Goal: Task Accomplishment & Management: Manage account settings

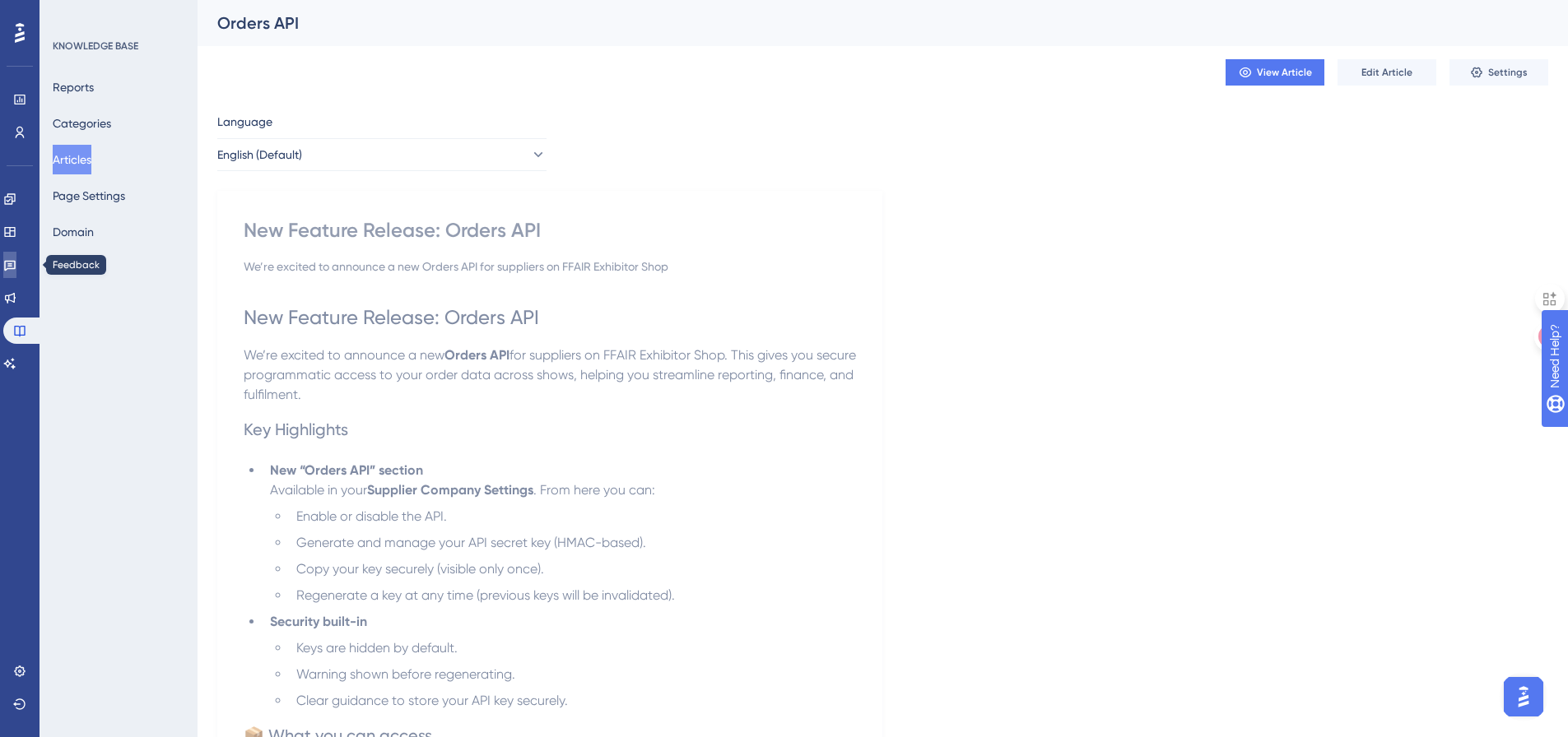
click at [15, 261] on icon at bounding box center [9, 266] width 11 height 10
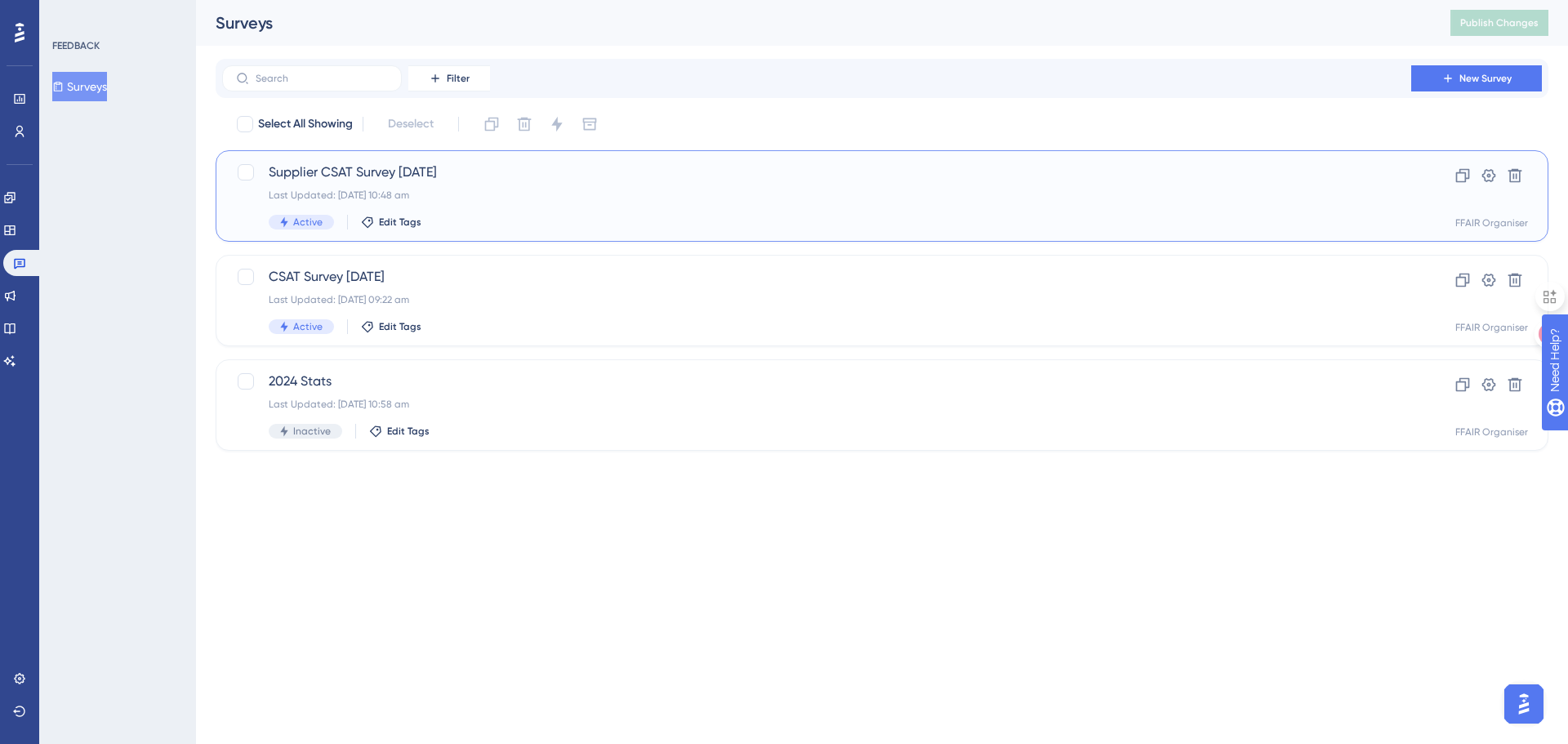
click at [578, 175] on span "Supplier CSAT Survey [DATE]" at bounding box center [817, 171] width 1096 height 20
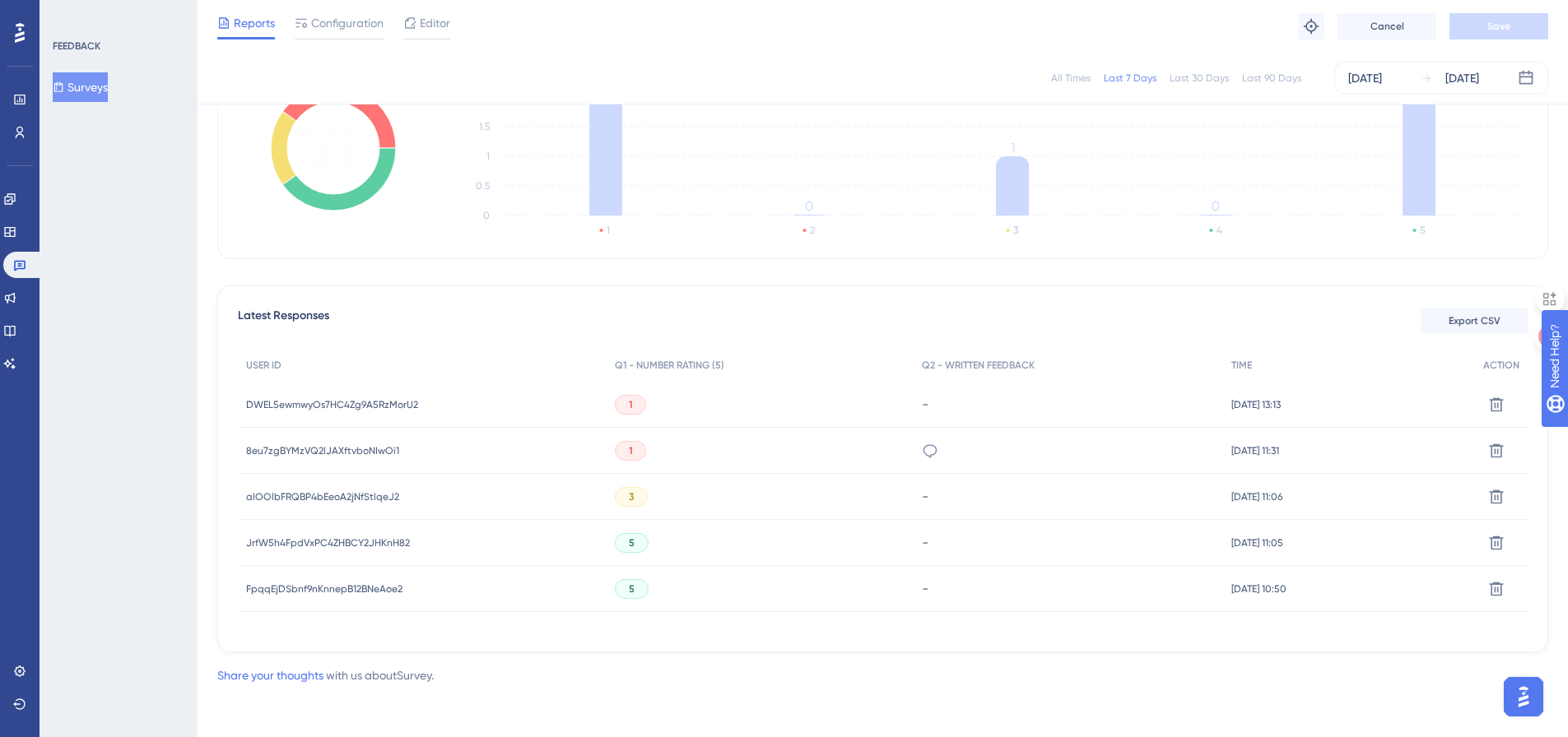
scroll to position [285, 0]
click at [476, 406] on div "DWEL5ewmwyOs7HC4Zg9A5RzMorU2 DWEL5ewmwyOs7HC4Zg9A5RzMorU2" at bounding box center [422, 404] width 369 height 46
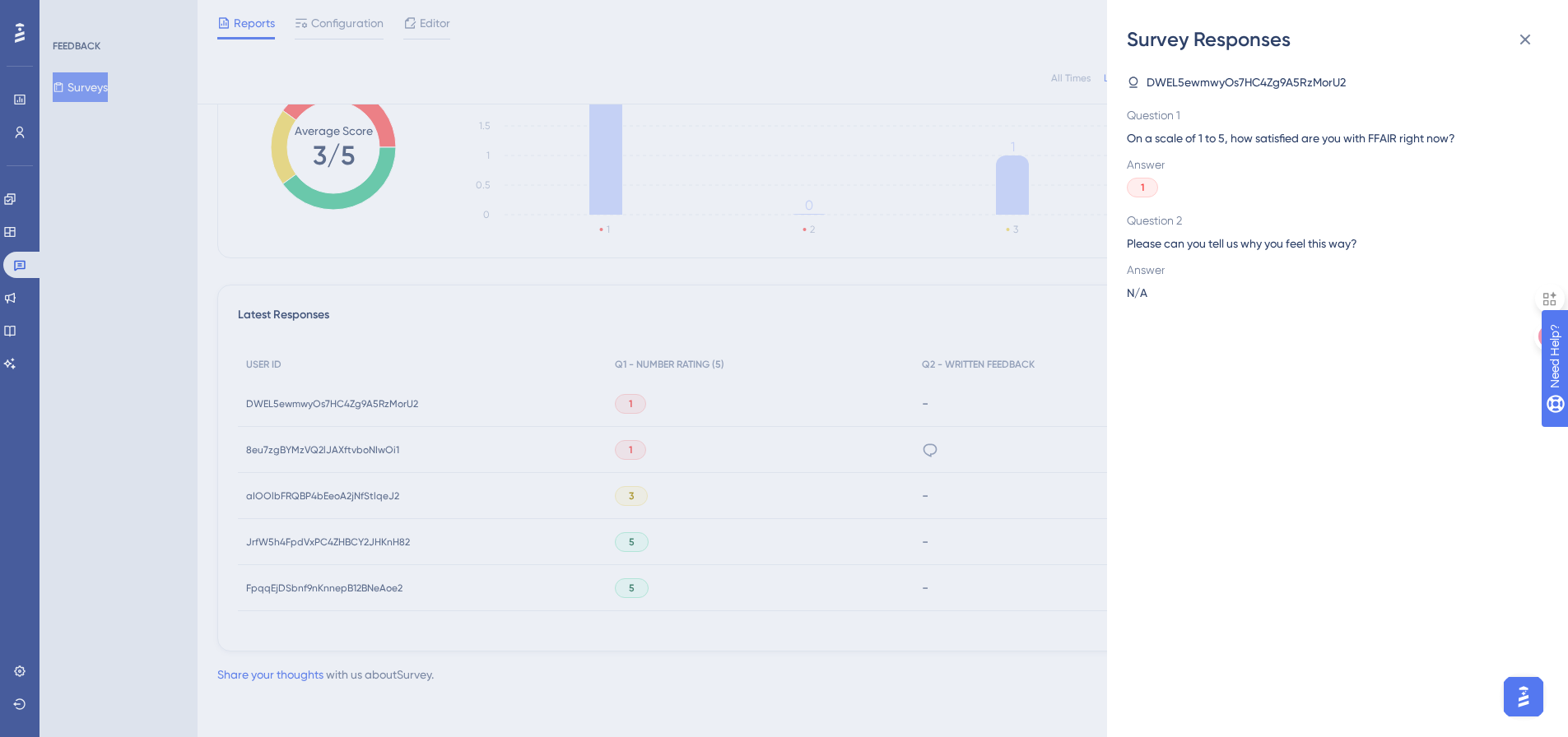
click at [335, 413] on div "Survey Responses DWEL5ewmwyOs7HC4Zg9A5RzMorU2 Question 1 On a scale of 1 to 5, …" at bounding box center [784, 368] width 1568 height 737
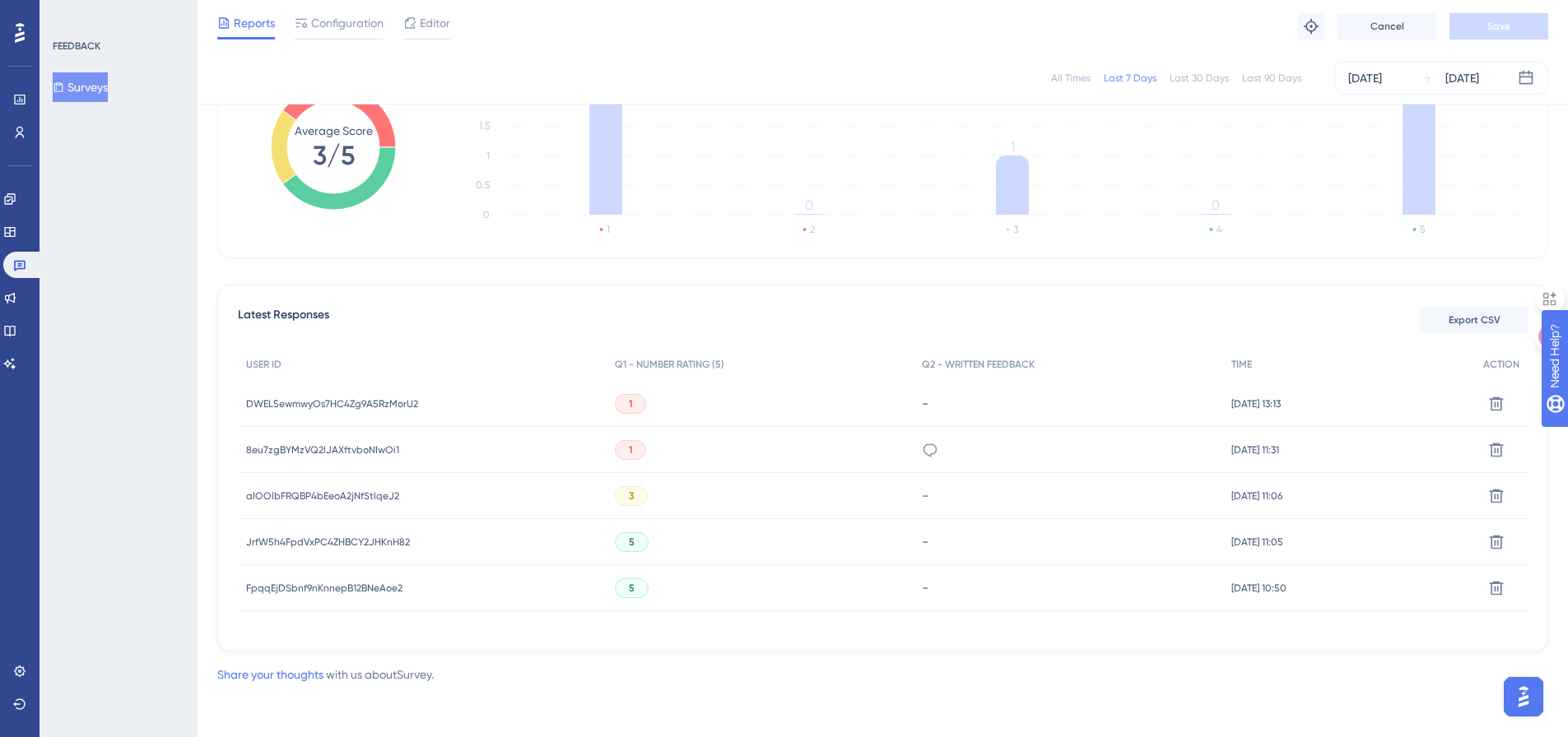
click at [329, 403] on span "DWEL5ewmwyOs7HC4Zg9A5RzMorU2" at bounding box center [332, 403] width 172 height 13
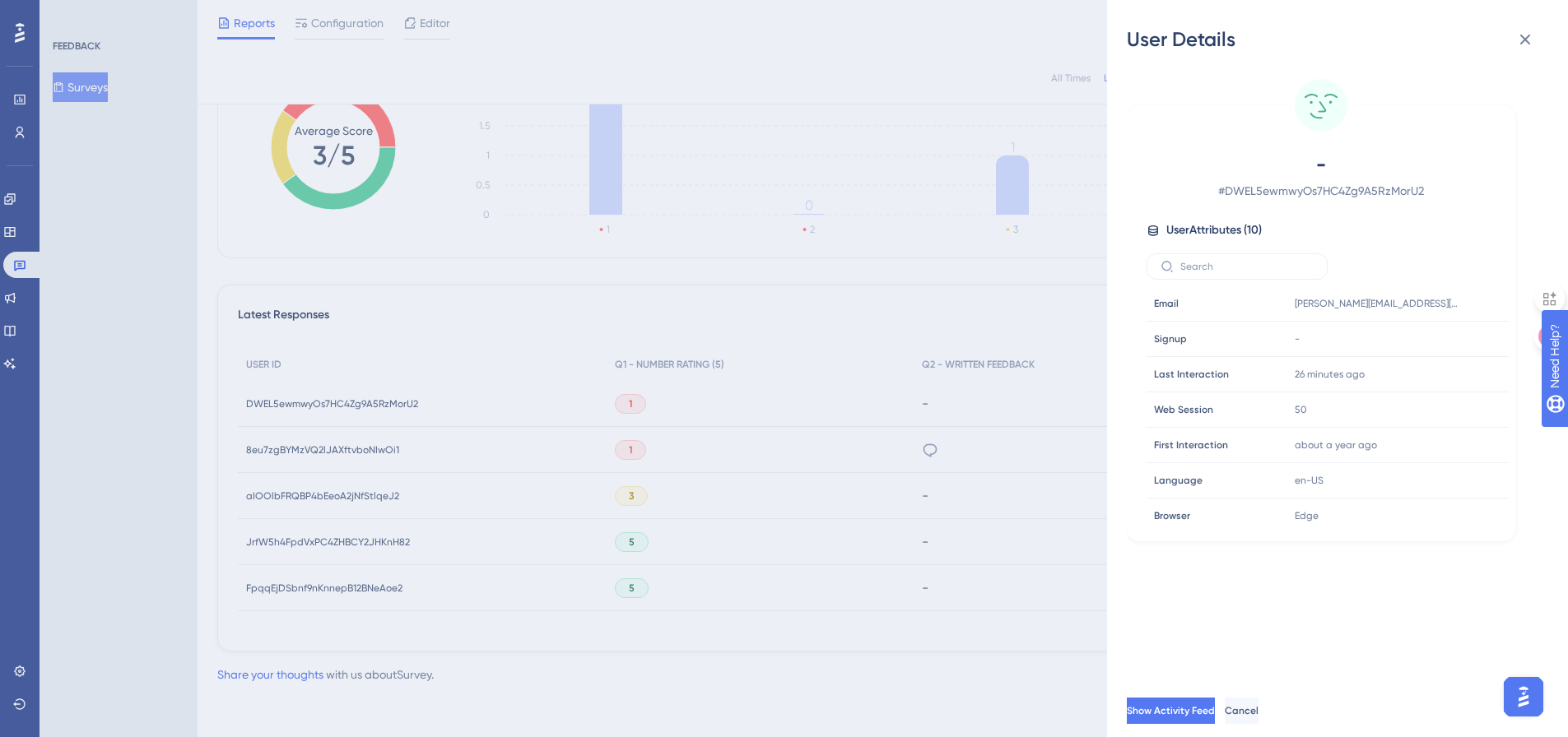
click at [329, 403] on div "User Details - # DWEL5ewmwyOs7HC4Zg9A5RzMorU2 User Attributes ( 10 ) Email Emai…" at bounding box center [784, 368] width 1568 height 737
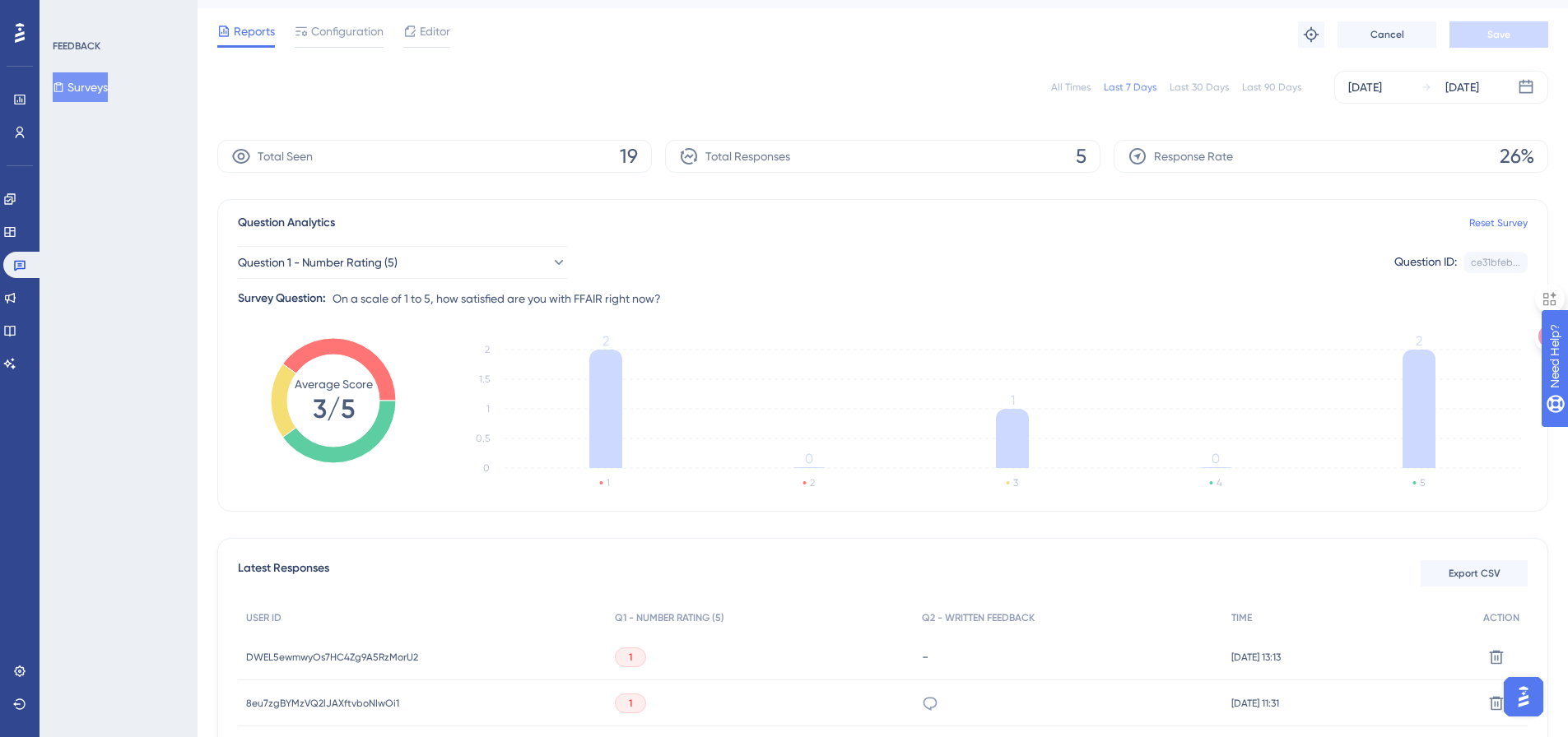
scroll to position [0, 0]
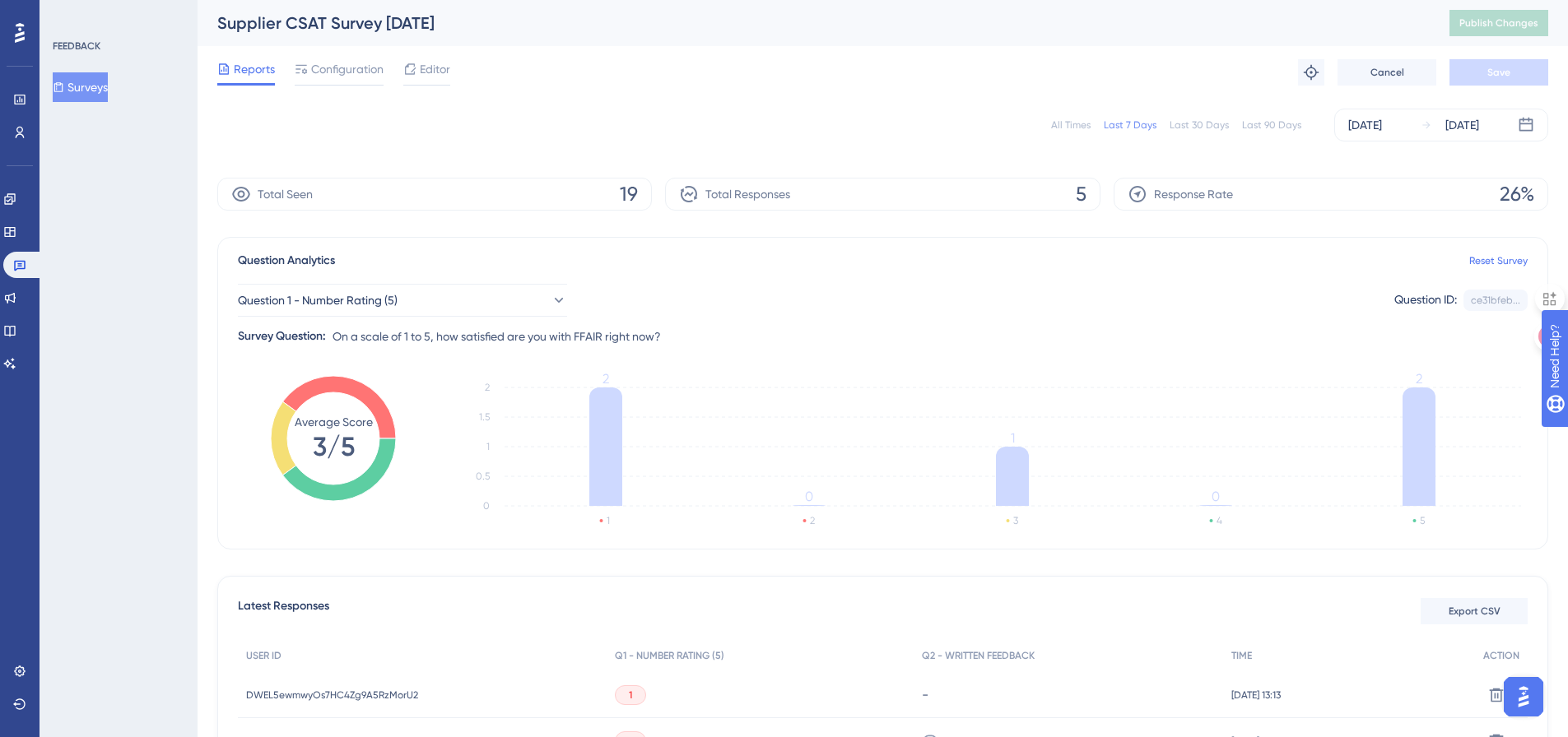
click at [78, 91] on button "Surveys" at bounding box center [80, 87] width 55 height 29
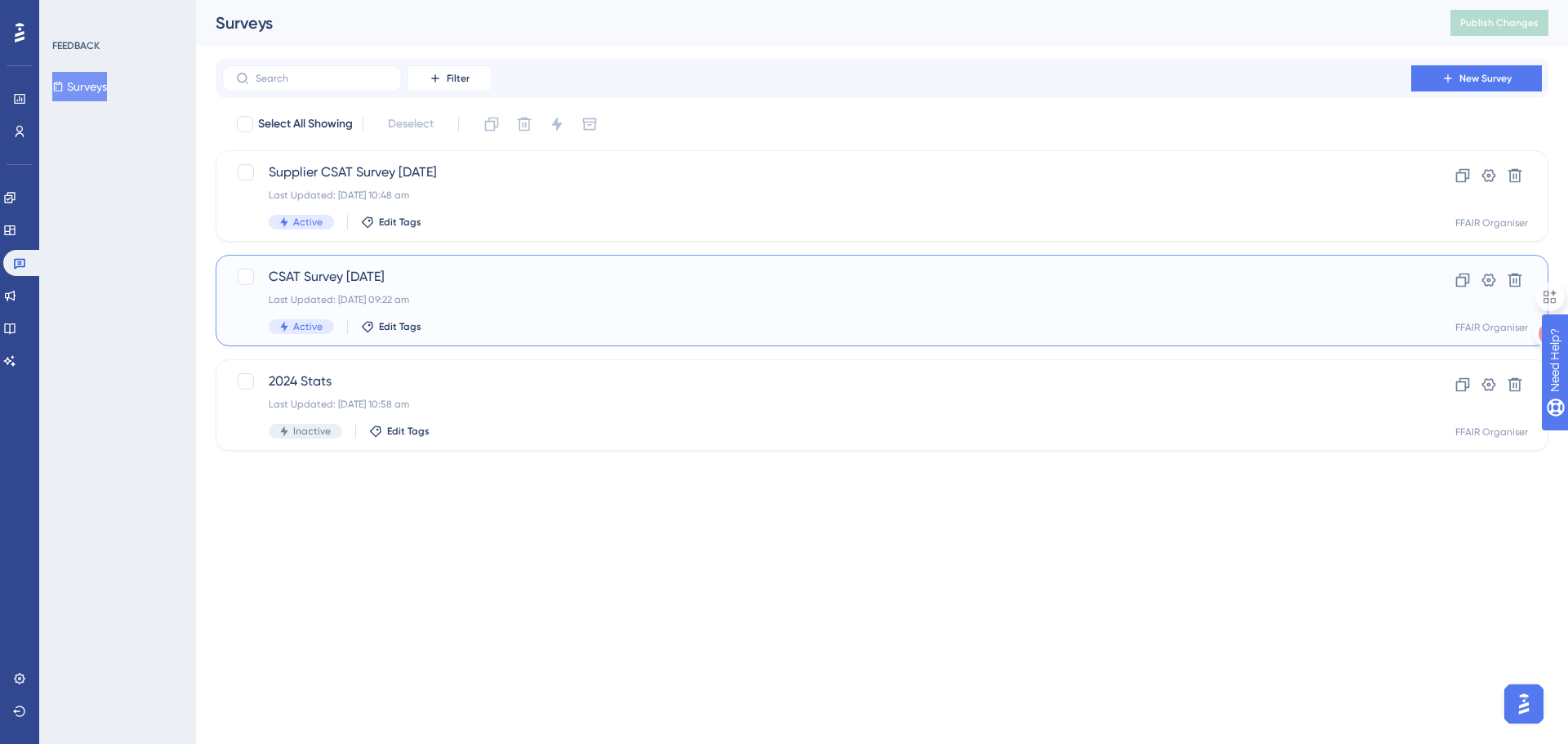
click at [298, 277] on span "CSAT Survey [DATE]" at bounding box center [817, 276] width 1096 height 20
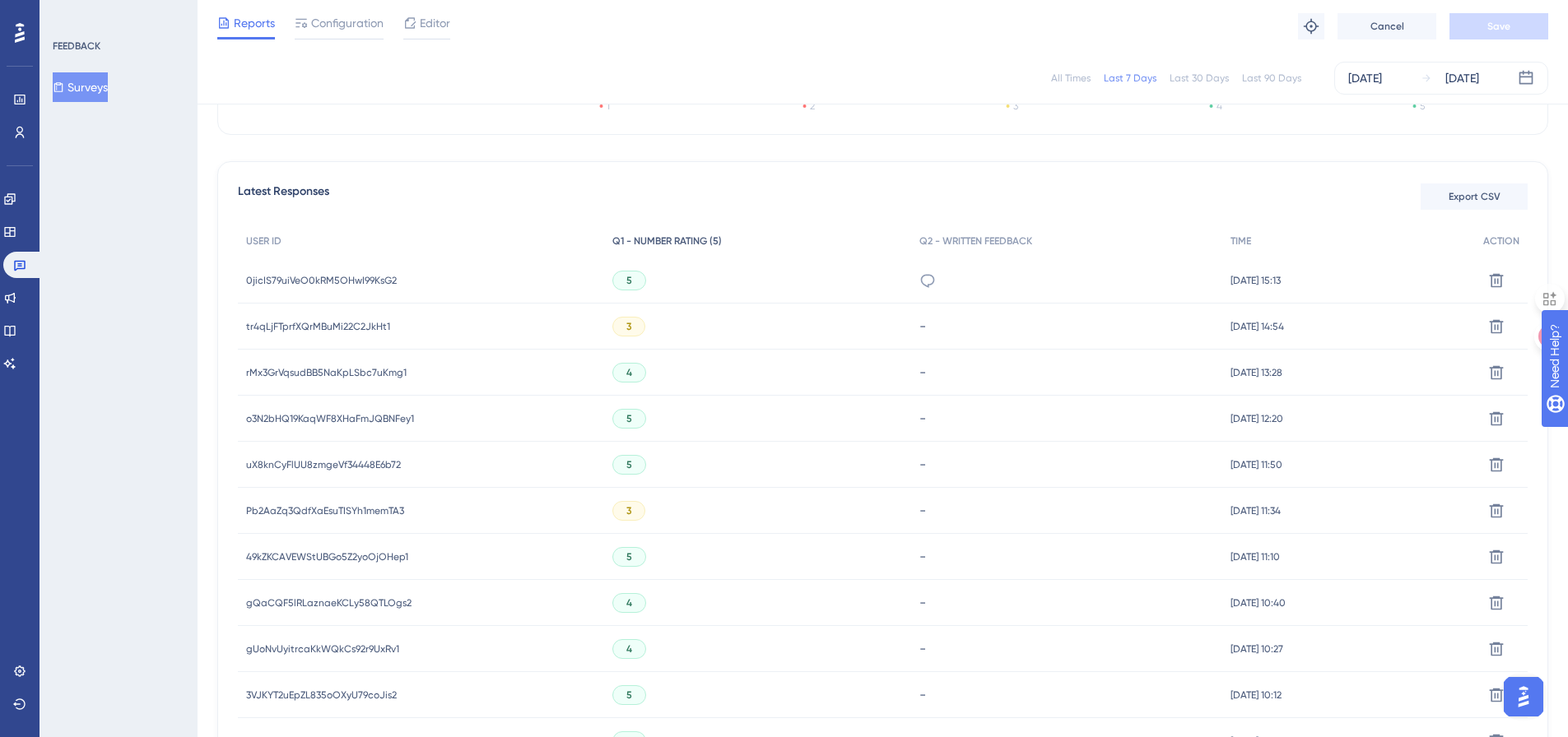
scroll to position [411, 0]
click at [308, 279] on span "0jicIS79uiVeO0kRM5OHwI99KsG2" at bounding box center [321, 277] width 151 height 13
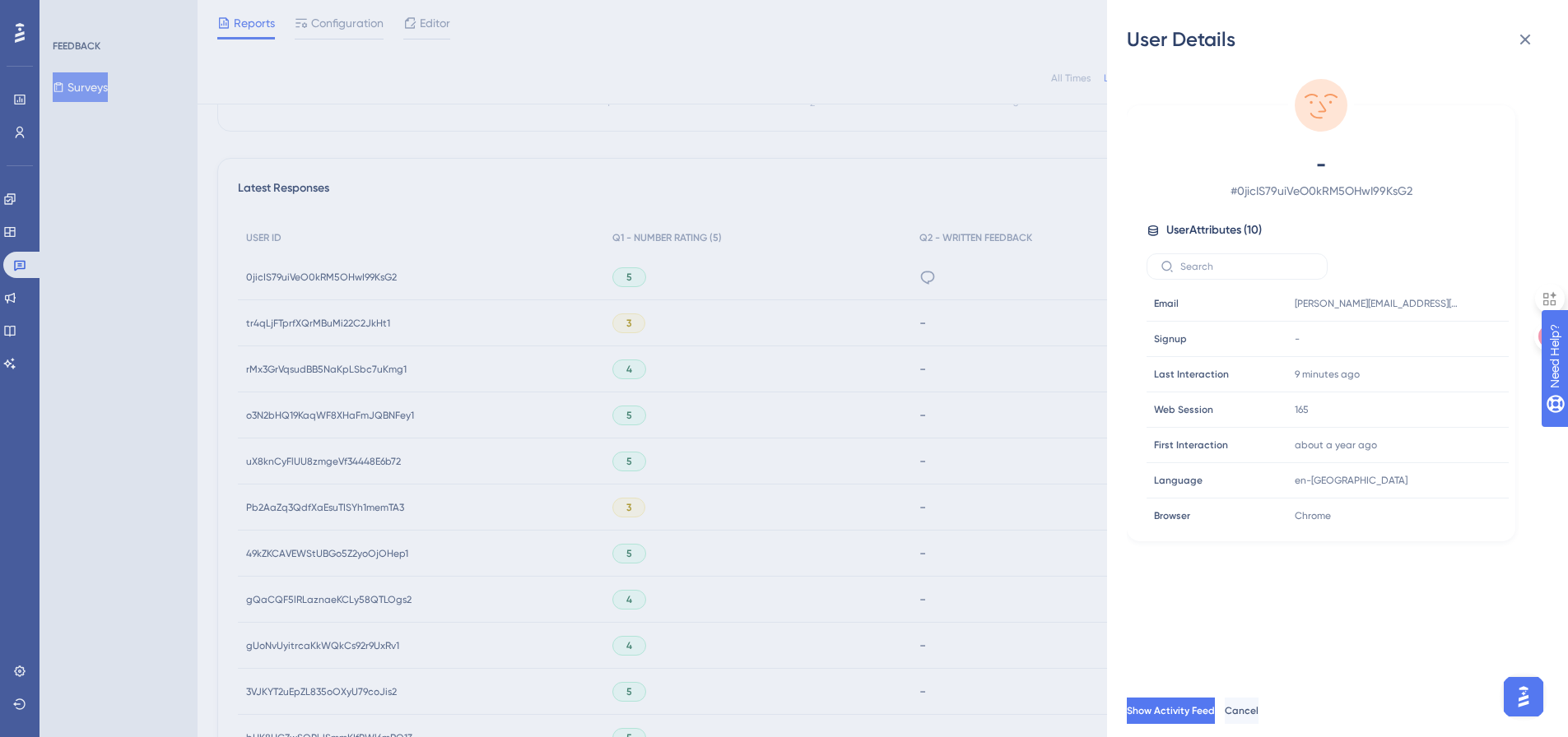
click at [324, 297] on div "User Details - # 0jicIS79uiVeO0kRM5OHwI99KsG2 User Attributes ( 10 ) Email Emai…" at bounding box center [784, 368] width 1568 height 737
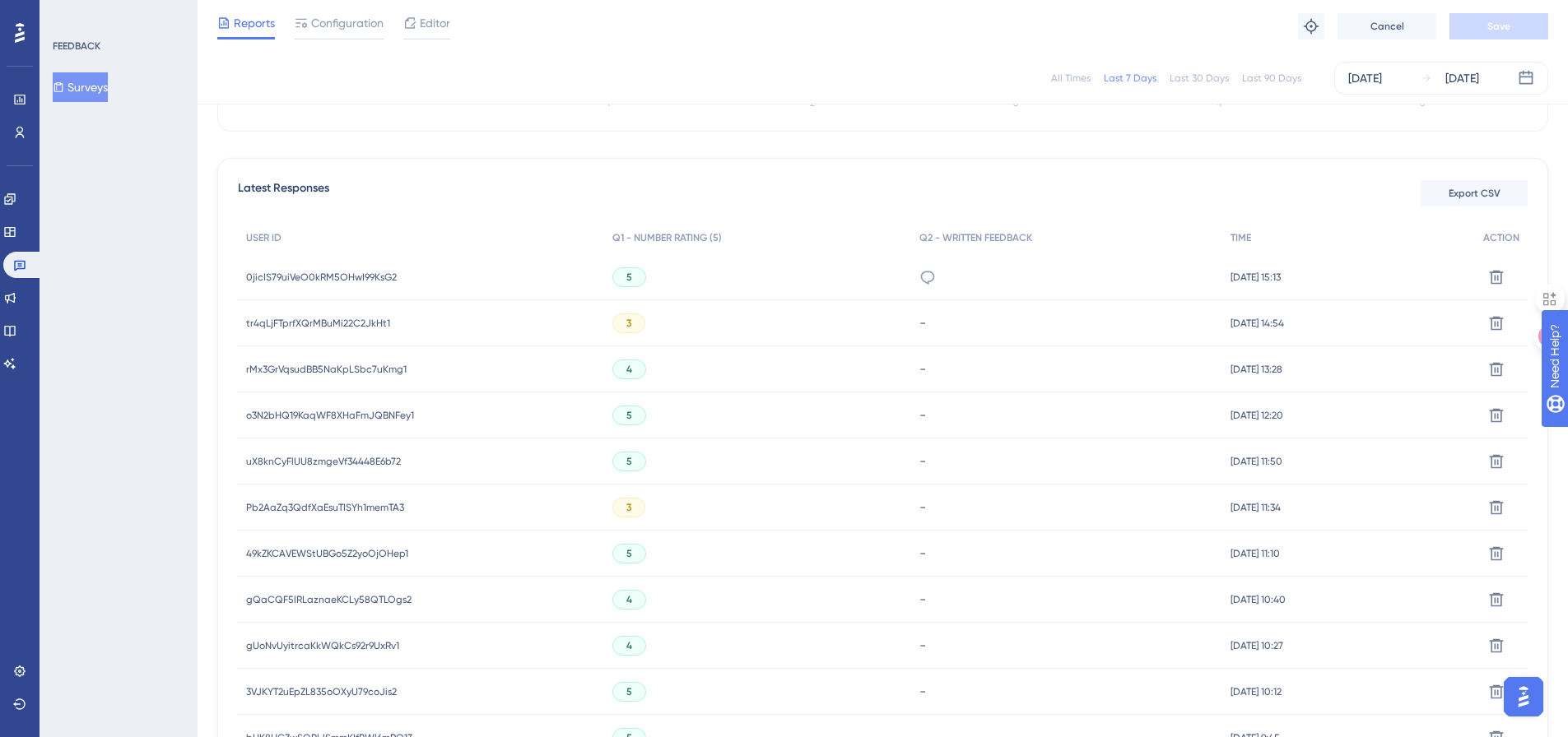
click at [335, 327] on span "tr4qLjFTprfXQrMBuMi22C2JkHt1" at bounding box center [317, 322] width 144 height 13
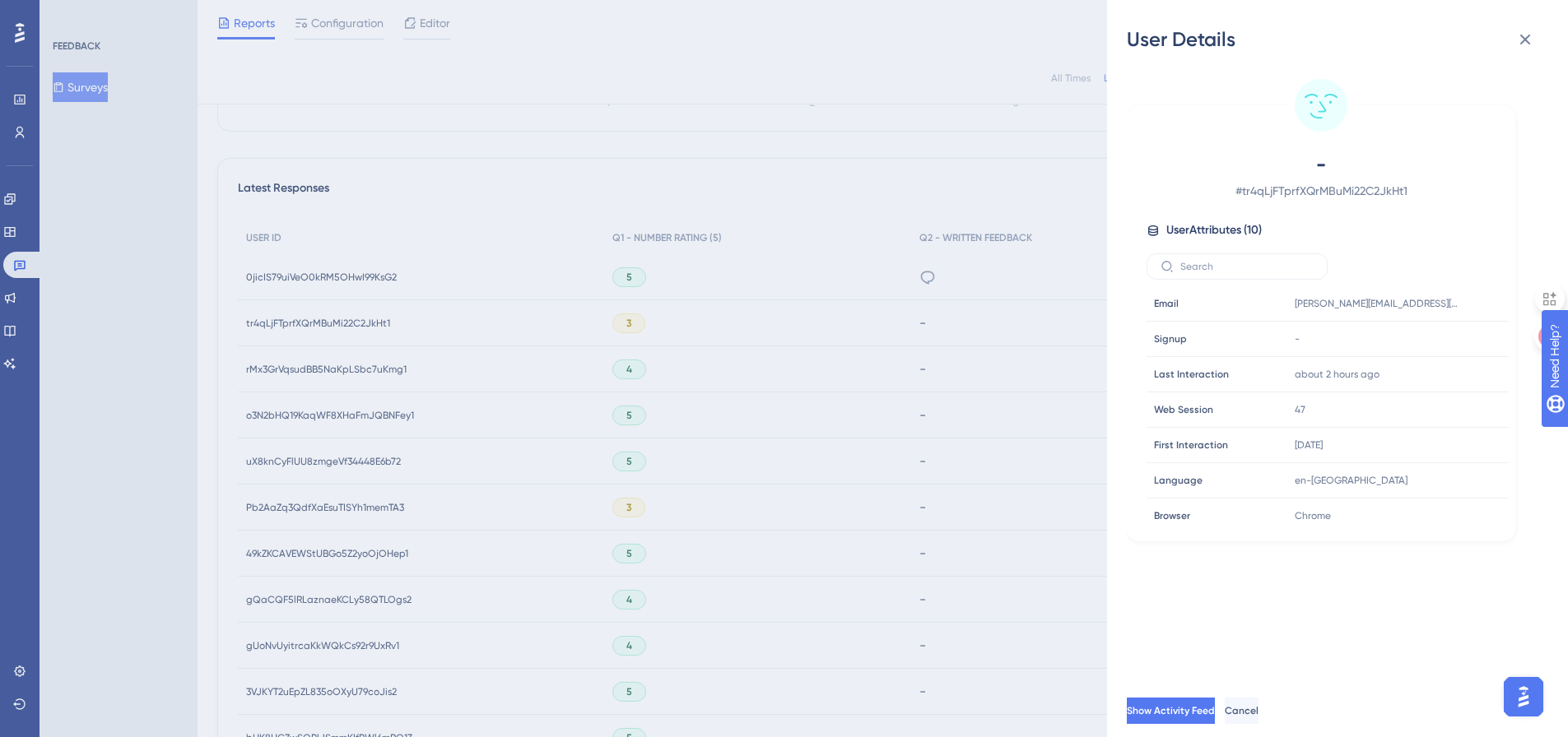
click at [335, 327] on div "User Details - # tr4qLjFTprfXQrMBuMi22C2JkHt1 User Attributes ( 10 ) Email Emai…" at bounding box center [784, 368] width 1568 height 737
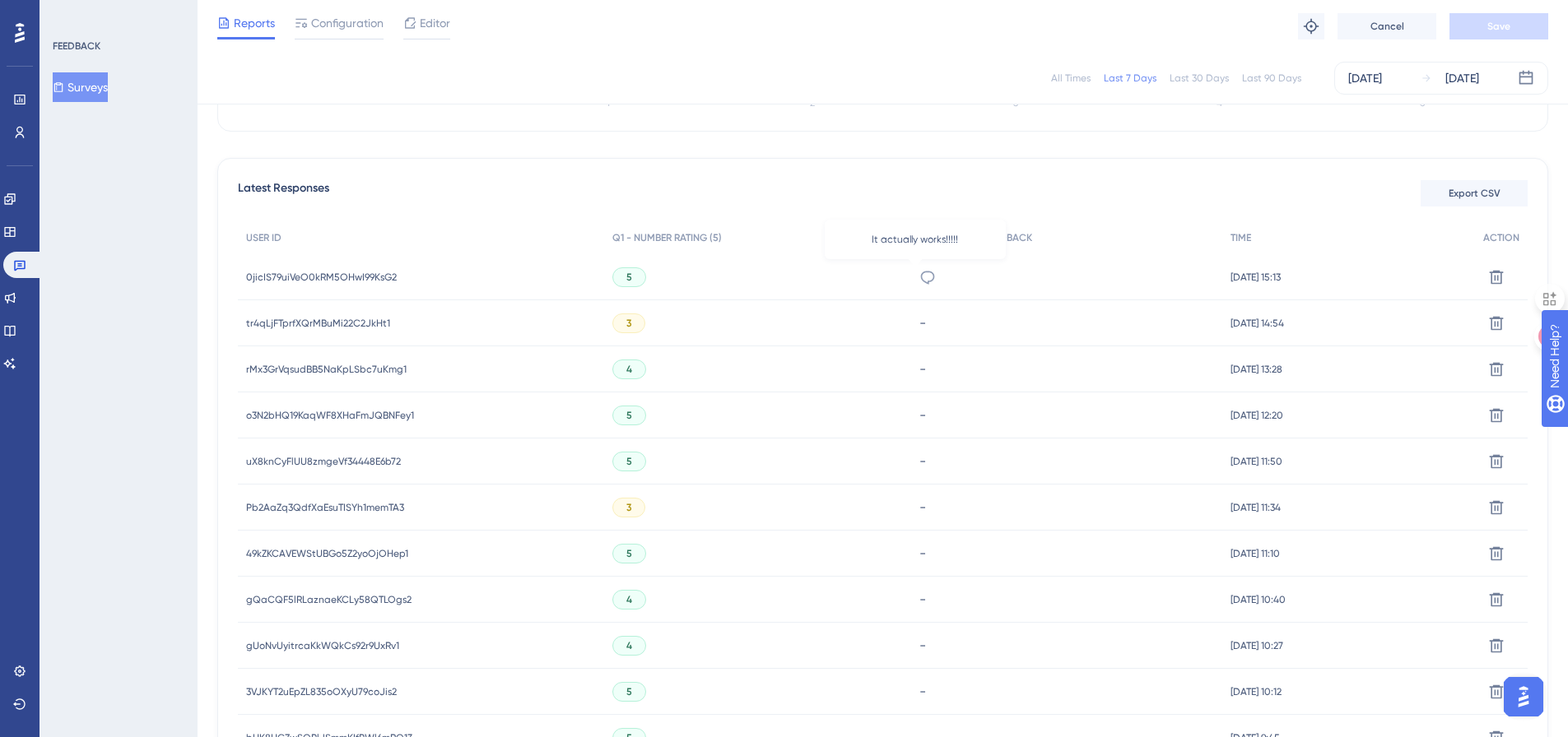
click at [919, 273] on icon at bounding box center [927, 277] width 16 height 16
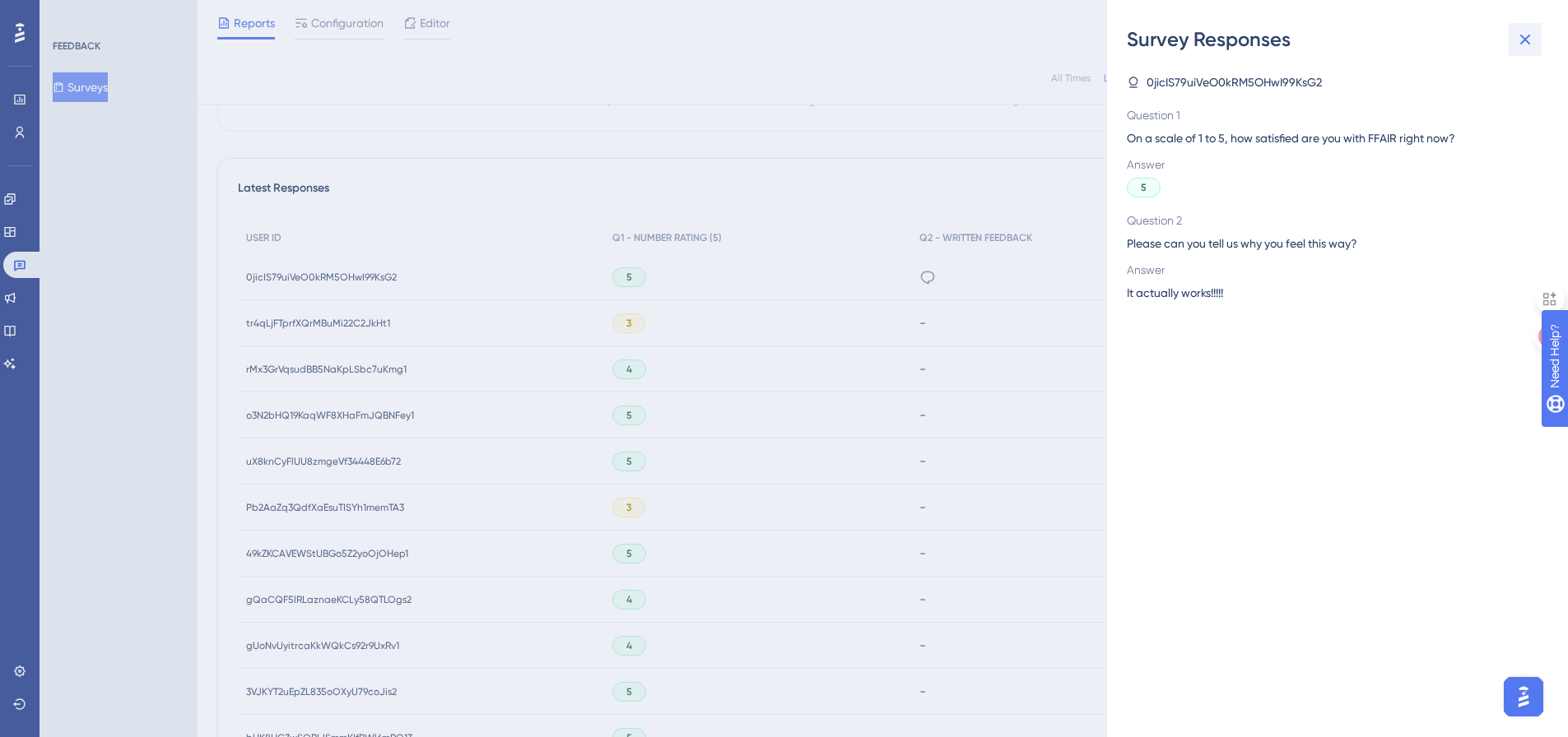
click at [1520, 33] on icon at bounding box center [1525, 39] width 20 height 20
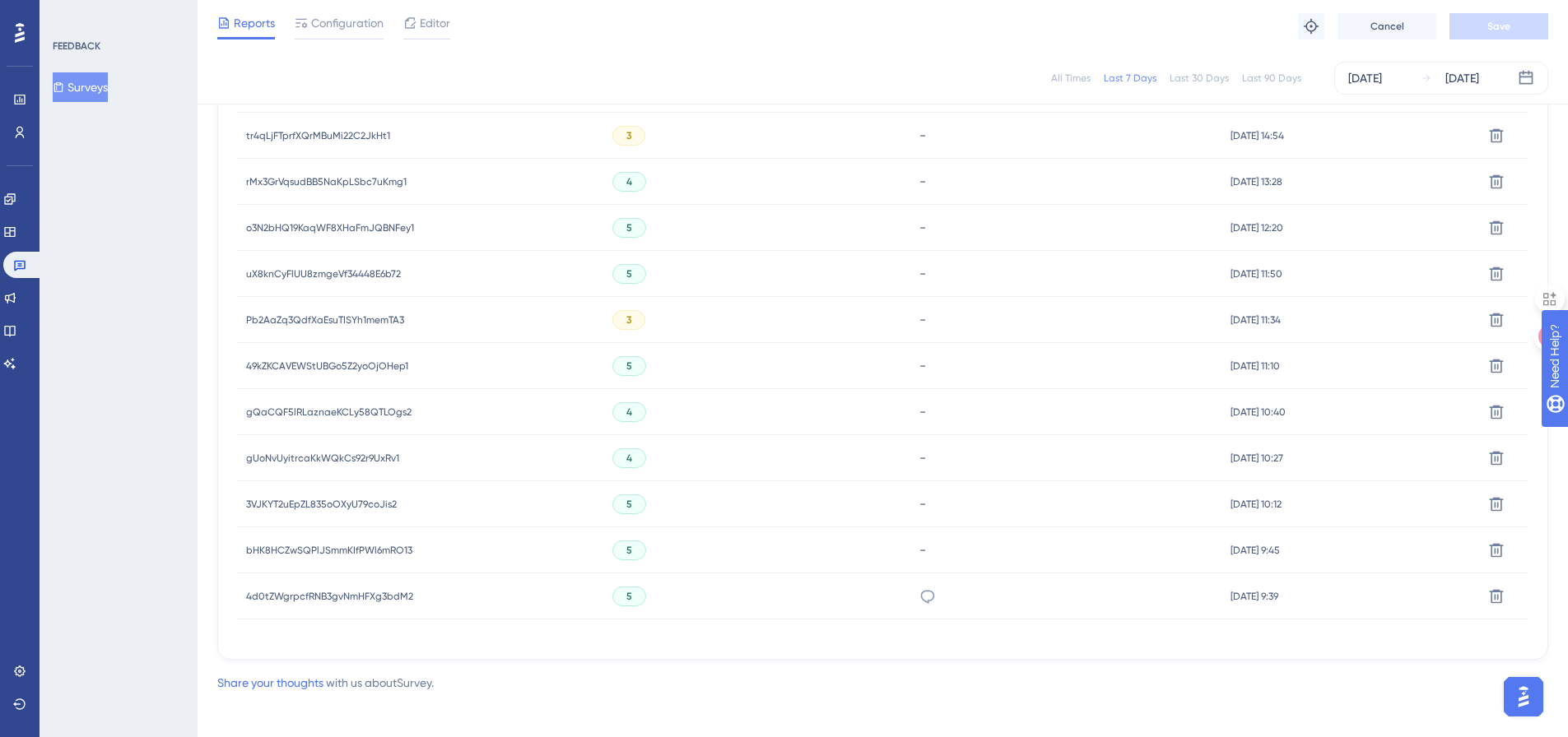
scroll to position [607, 0]
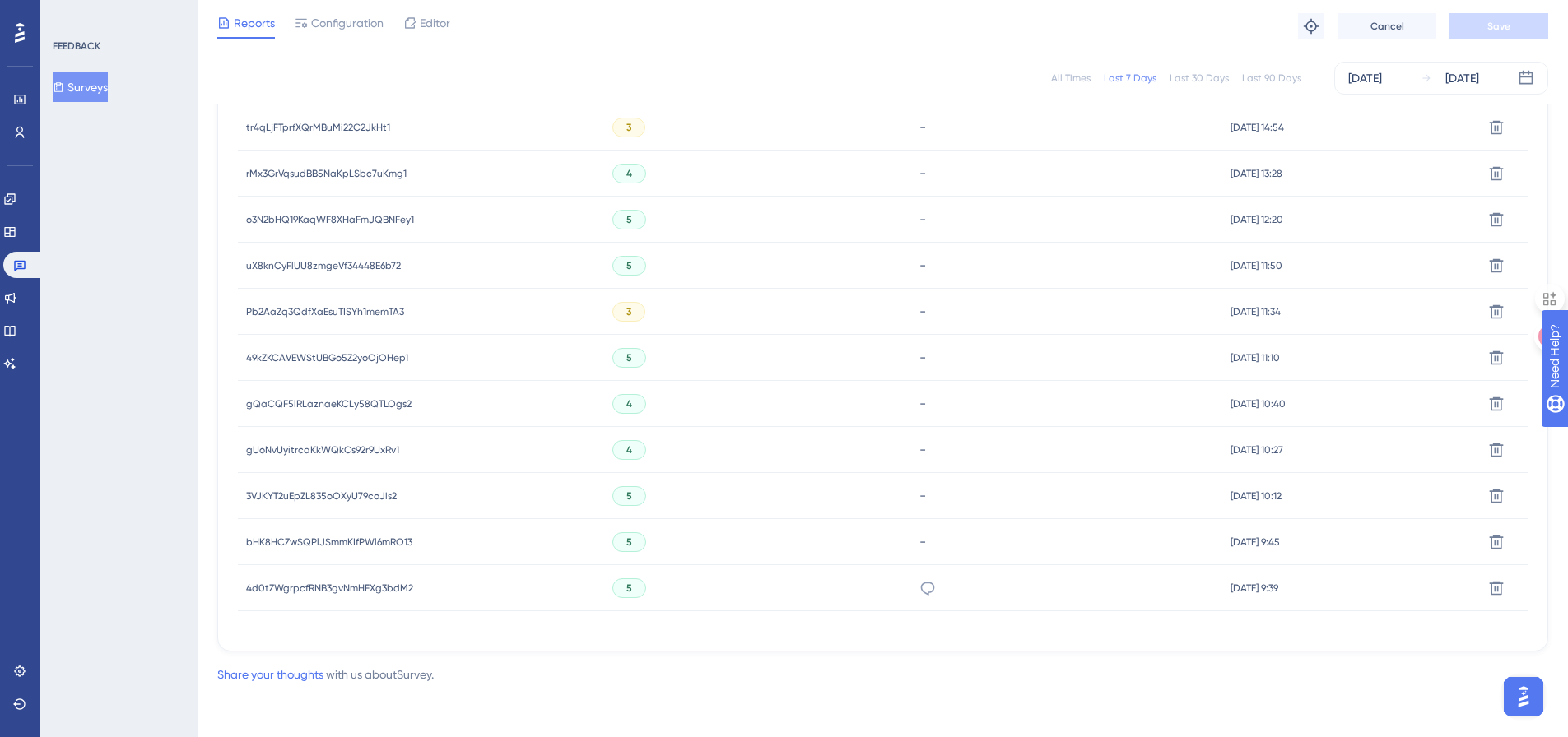
click at [306, 536] on span "bHK8HCZwSQPlJSmmKIfPWl6mRO13" at bounding box center [329, 542] width 166 height 13
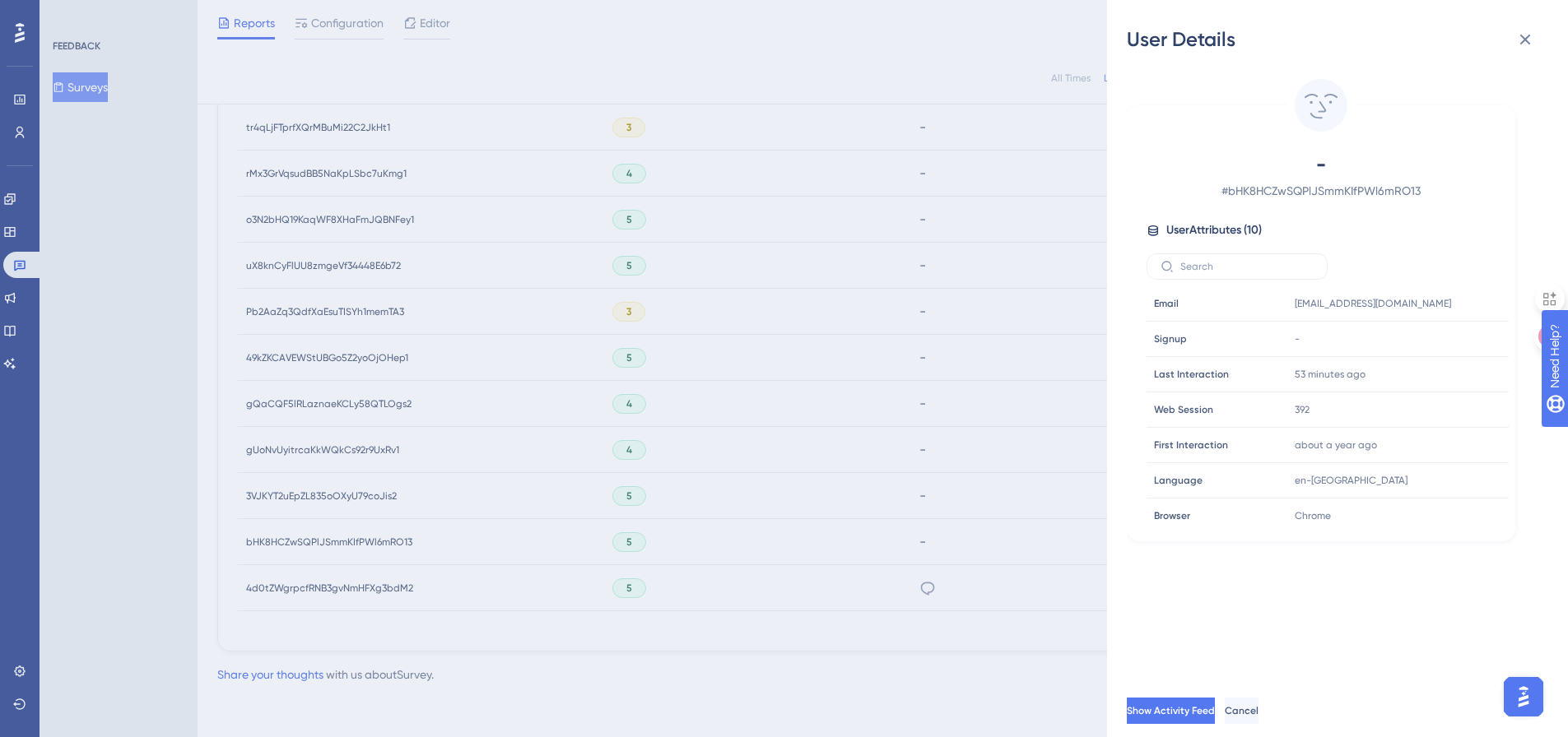
click at [313, 526] on div "User Details - # bHK8HCZwSQPlJSmmKIfPWl6mRO13 User Attributes ( 10 ) Email Emai…" at bounding box center [784, 368] width 1568 height 737
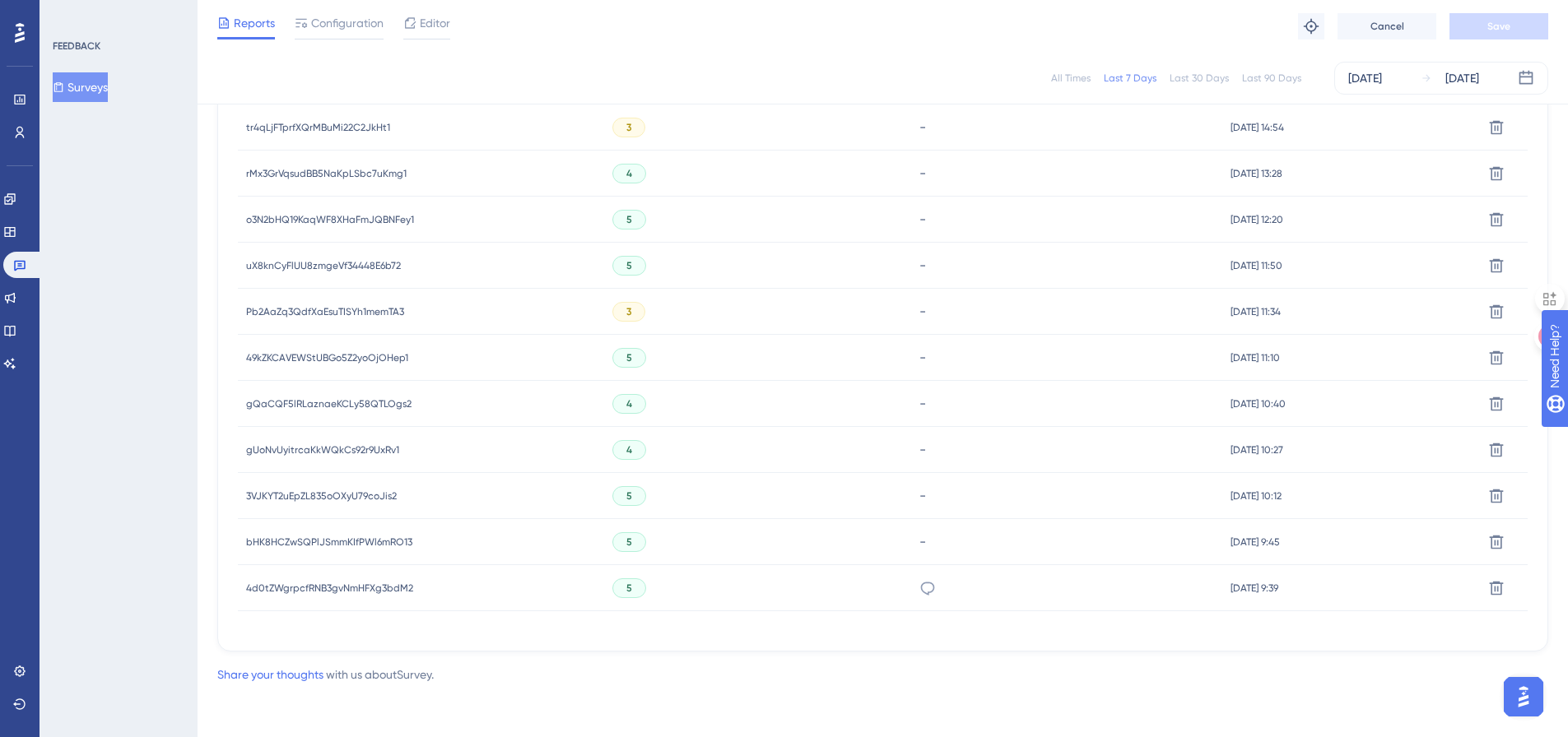
click at [302, 485] on div "3VJKYT2uEpZL835oOXyU79coJis2 3VJKYT2uEpZL835oOXyU79coJis2" at bounding box center [321, 496] width 151 height 46
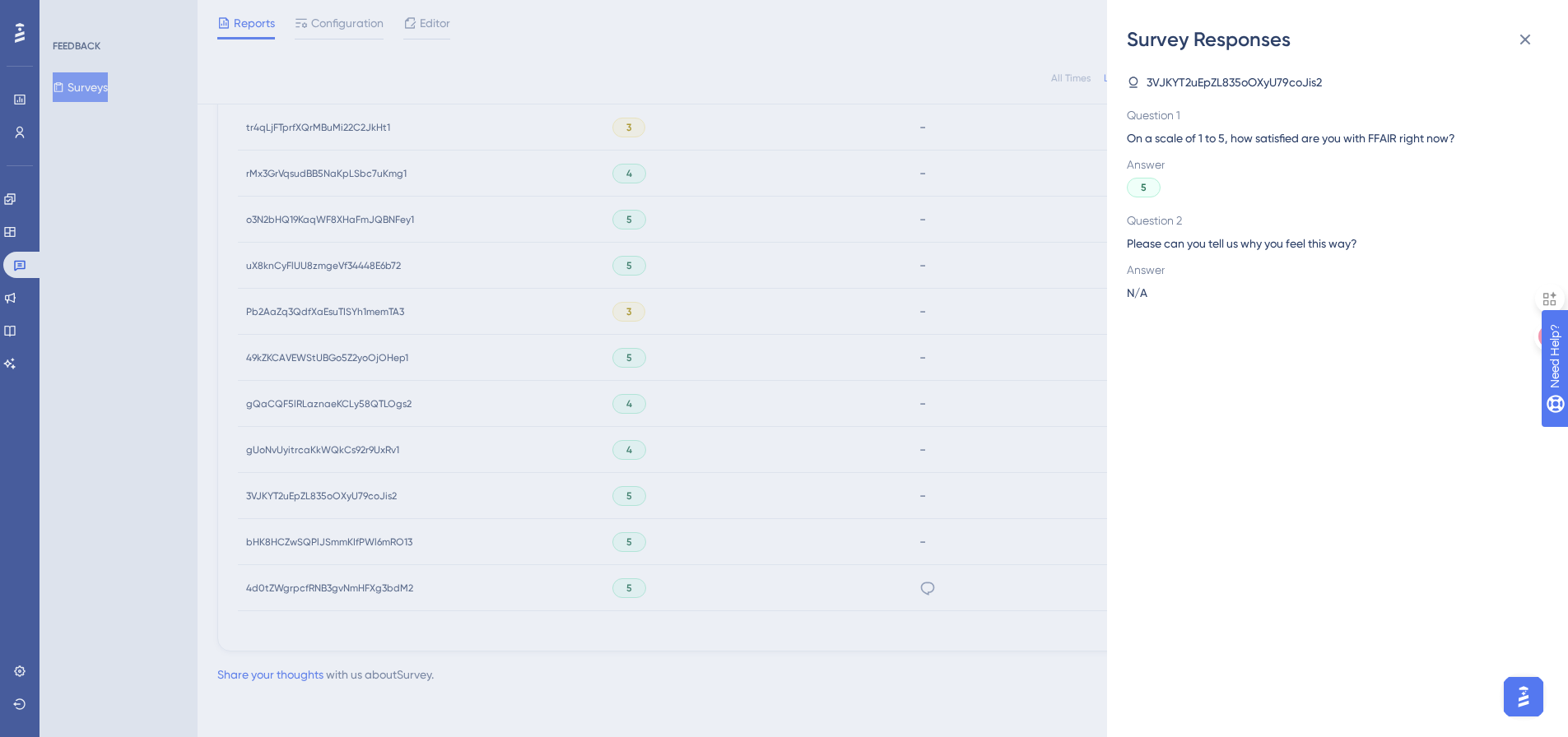
click at [312, 513] on div "Survey Responses 3VJKYT2uEpZL835oOXyU79coJis2 Question 1 On a scale of 1 to 5, …" at bounding box center [784, 368] width 1568 height 737
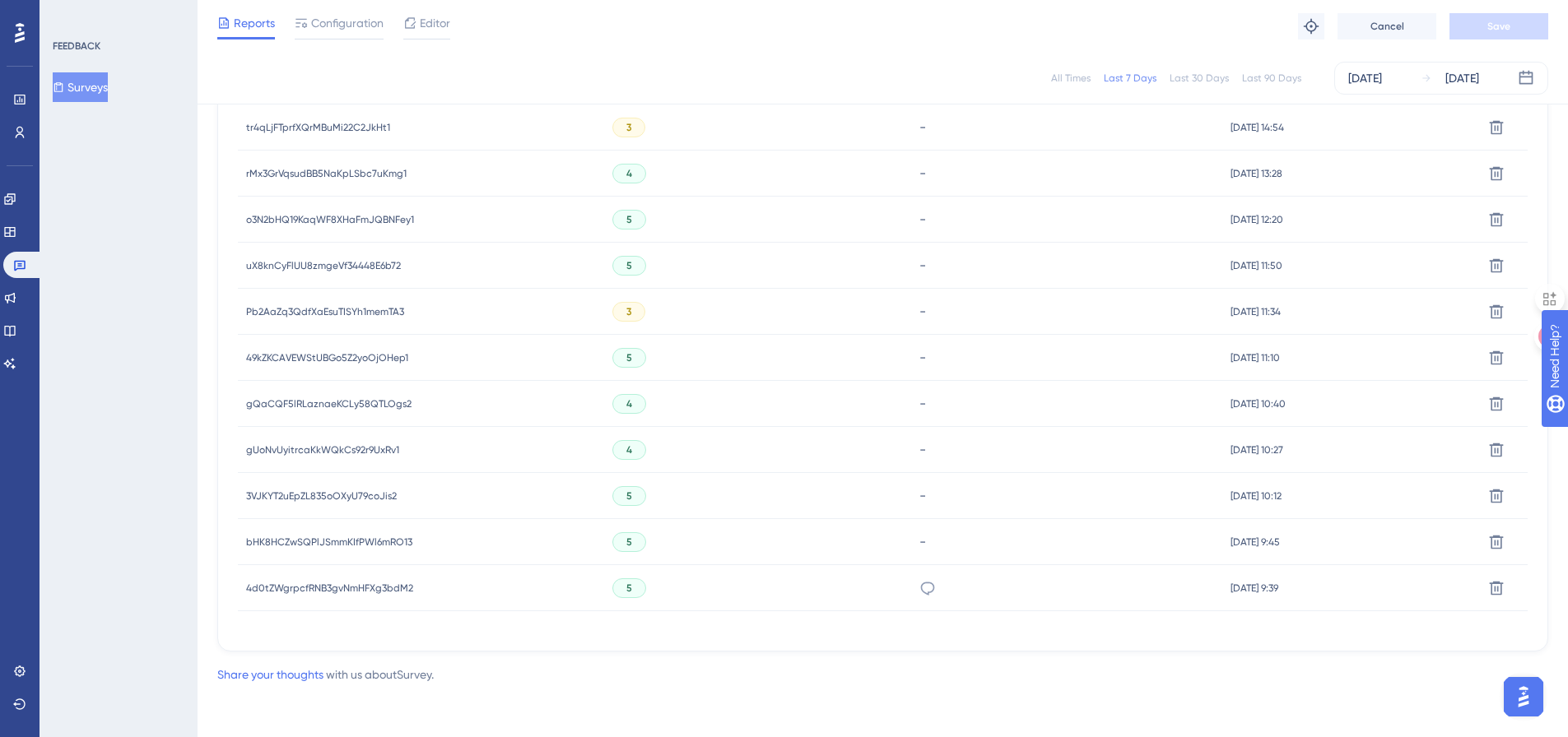
click at [301, 496] on span "3VJKYT2uEpZL835oOXyU79coJis2" at bounding box center [321, 495] width 151 height 13
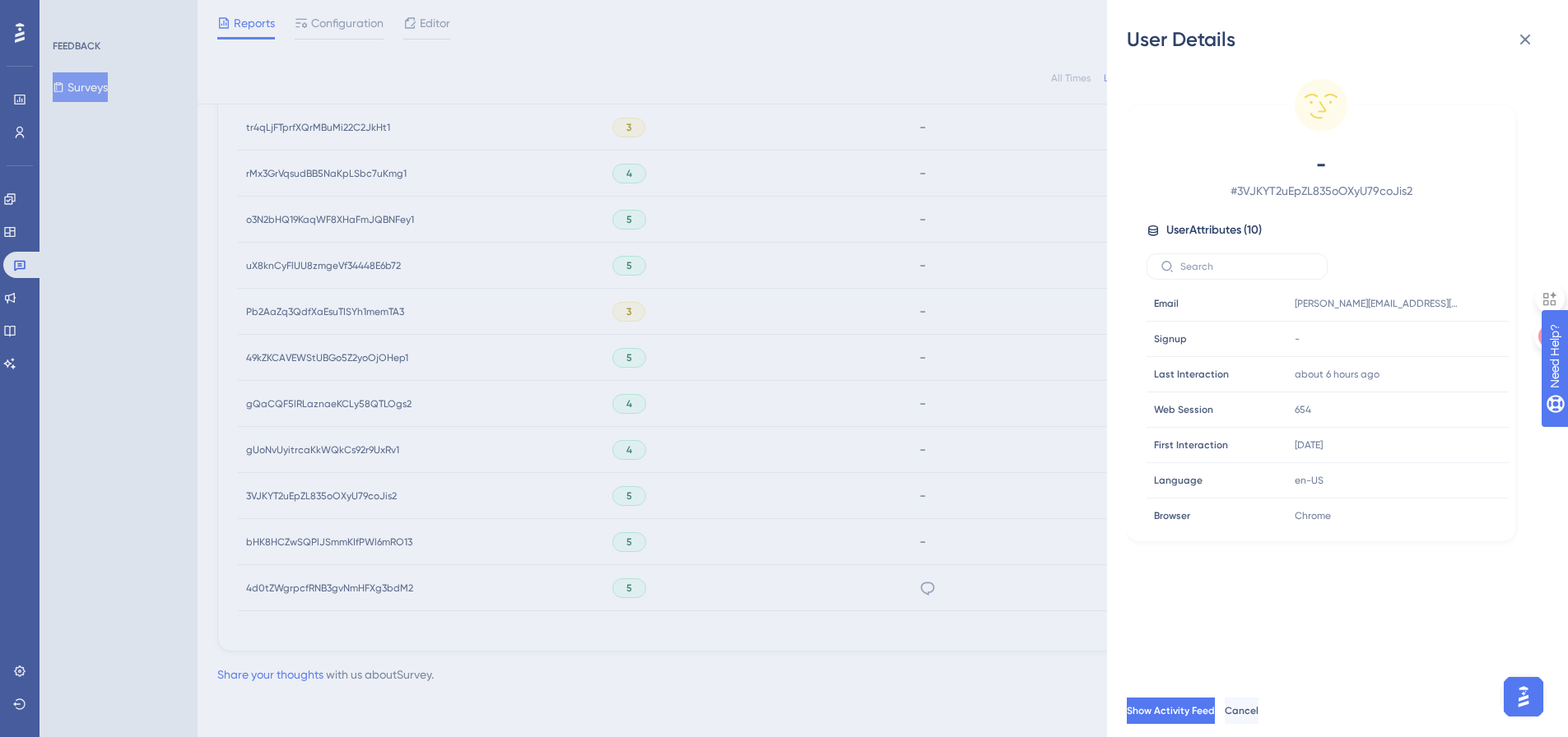
click at [301, 496] on div "User Details - # 3VJKYT2uEpZL835oOXyU79coJis2 User Attributes ( 10 ) Email Emai…" at bounding box center [784, 368] width 1568 height 737
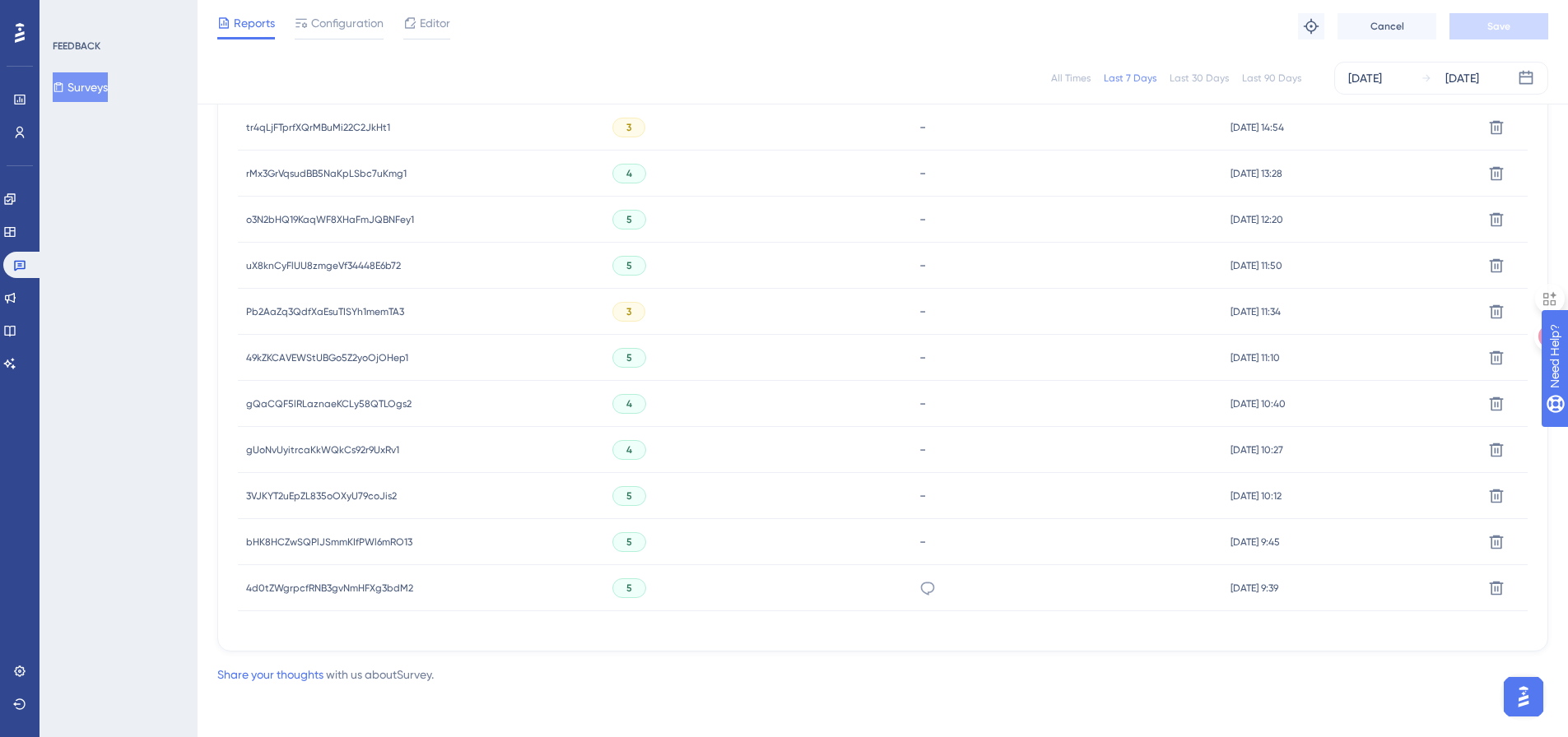
click at [292, 358] on span "49kZKCAVEWStUBGo5Z2yoOjOHep1" at bounding box center [327, 358] width 163 height 13
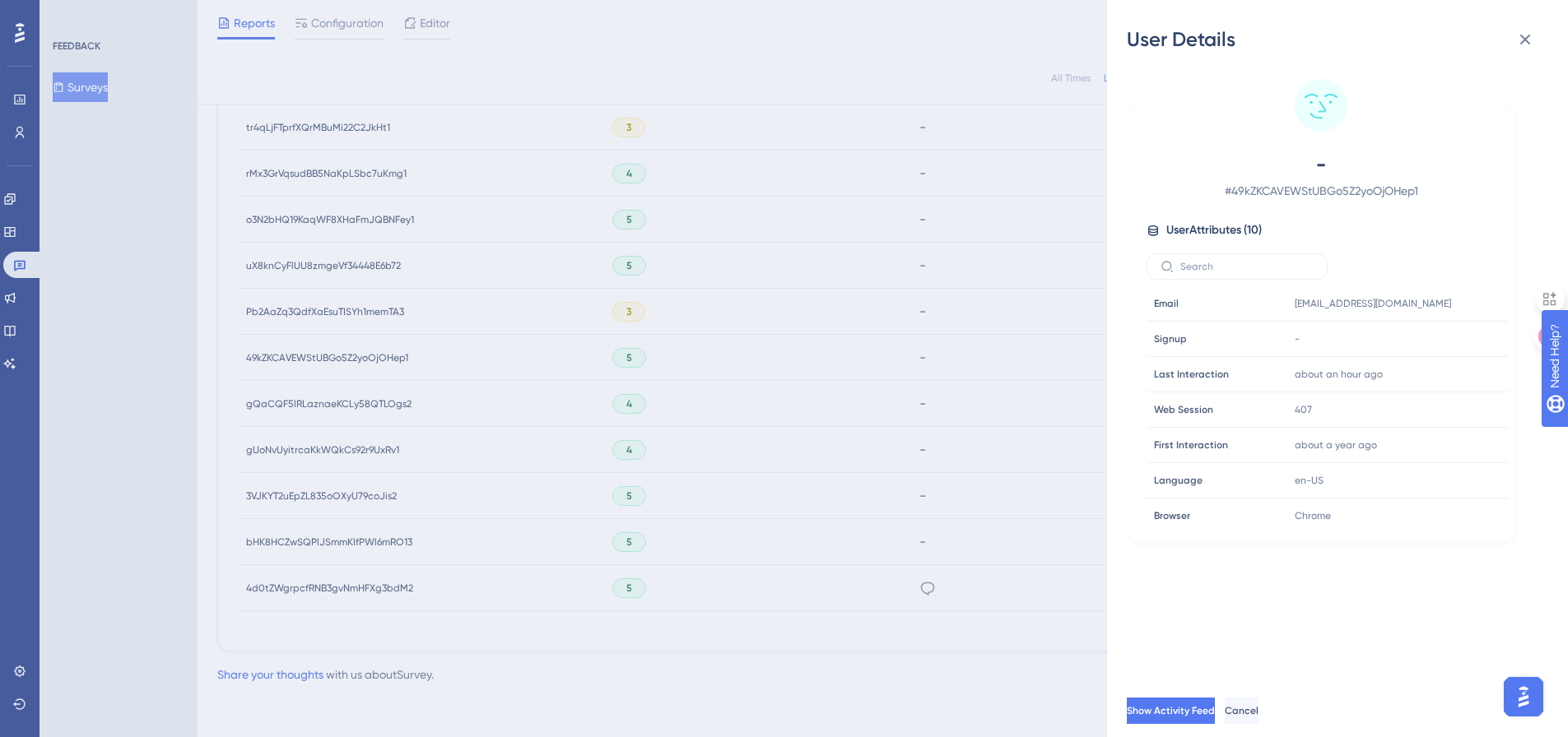
click at [292, 358] on div "User Details - # 49kZKCAVEWStUBGo5Z2yoOjOHep1 User Attributes ( 10 ) Email Emai…" at bounding box center [784, 368] width 1568 height 737
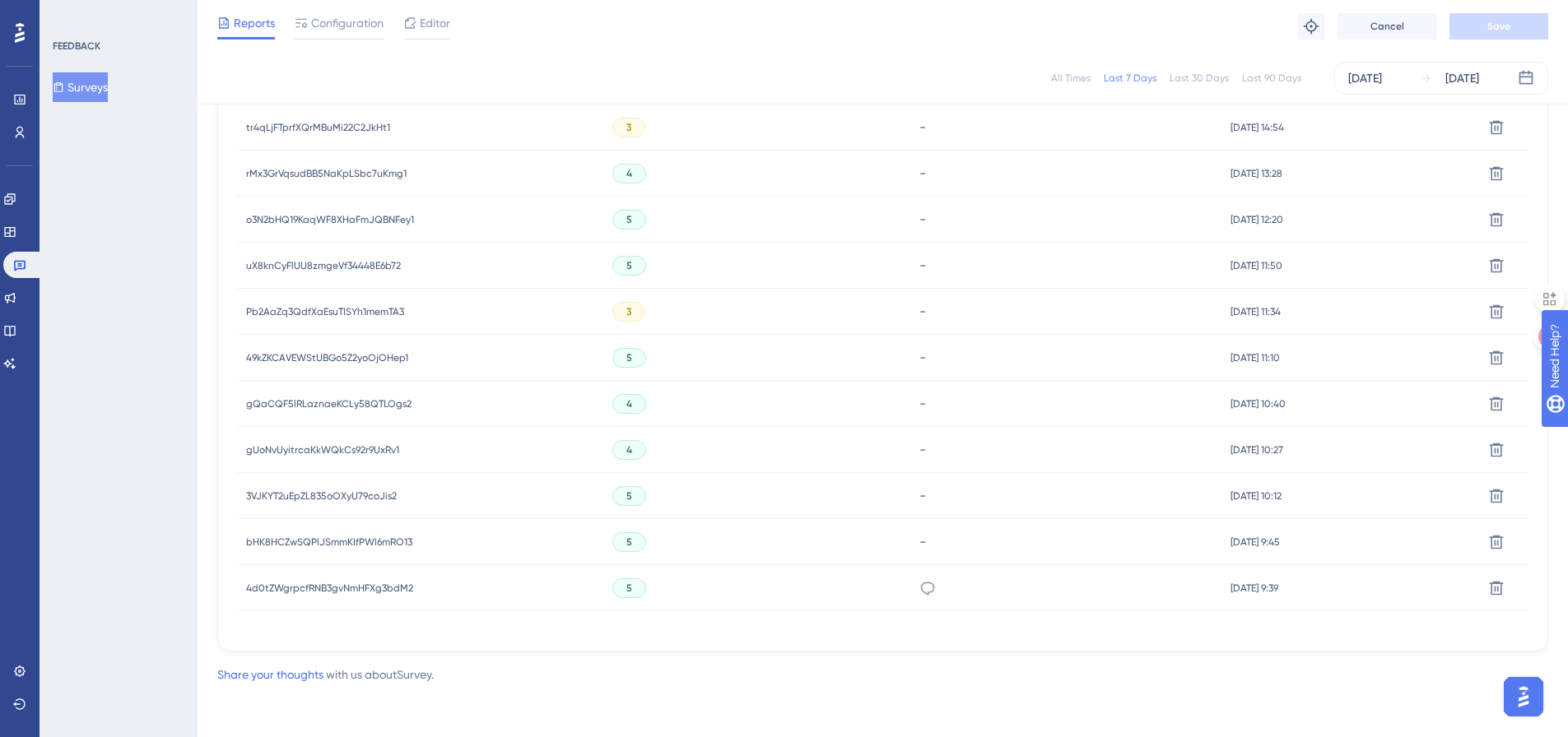
click at [308, 277] on div "uX8knCyFlUU8zmgeVf34448E6b72 uX8knCyFlUU8zmgeVf34448E6b72" at bounding box center [323, 266] width 155 height 46
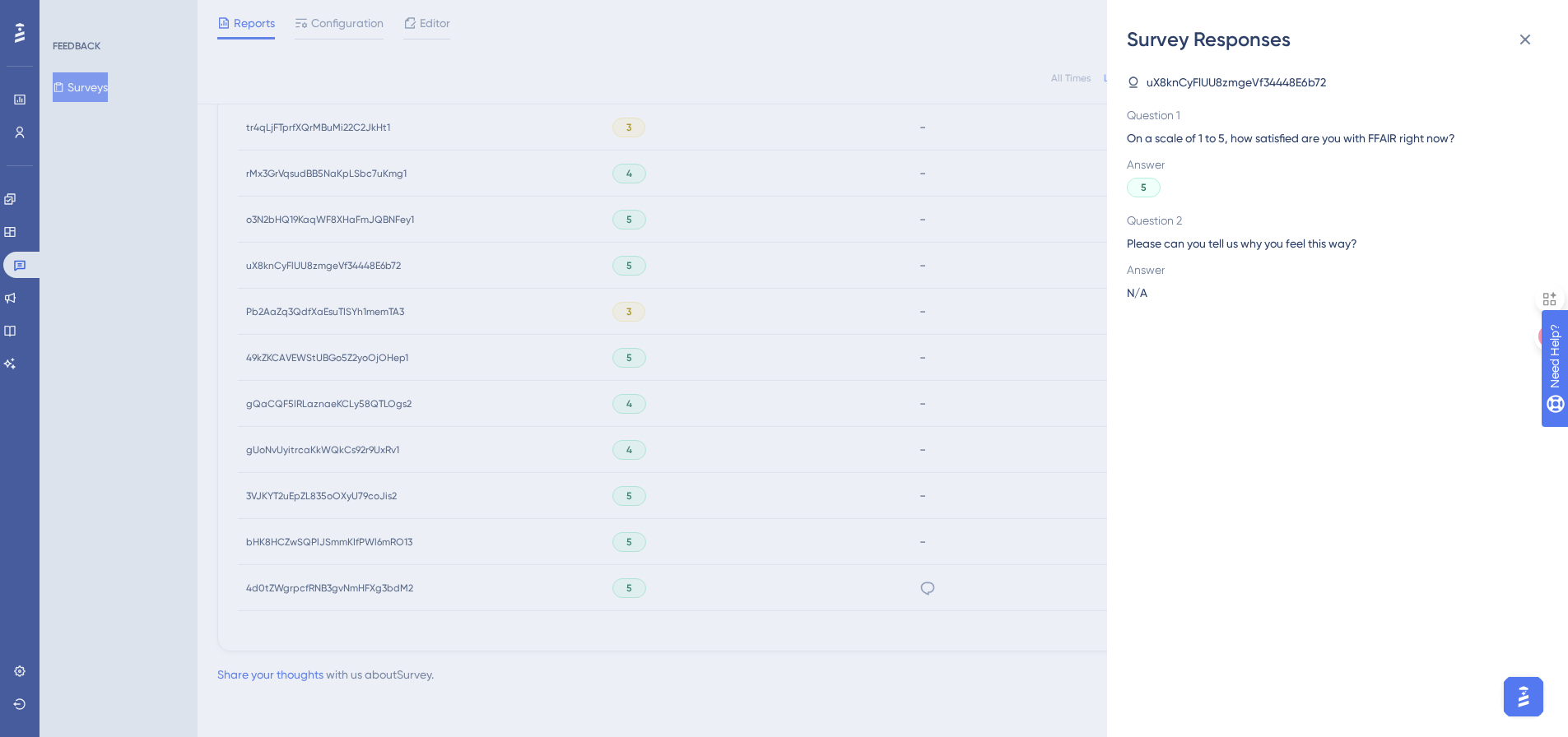
click at [308, 268] on div "Survey Responses uX8knCyFlUU8zmgeVf34448E6b72 Question 1 On a scale of 1 to 5, …" at bounding box center [784, 368] width 1568 height 737
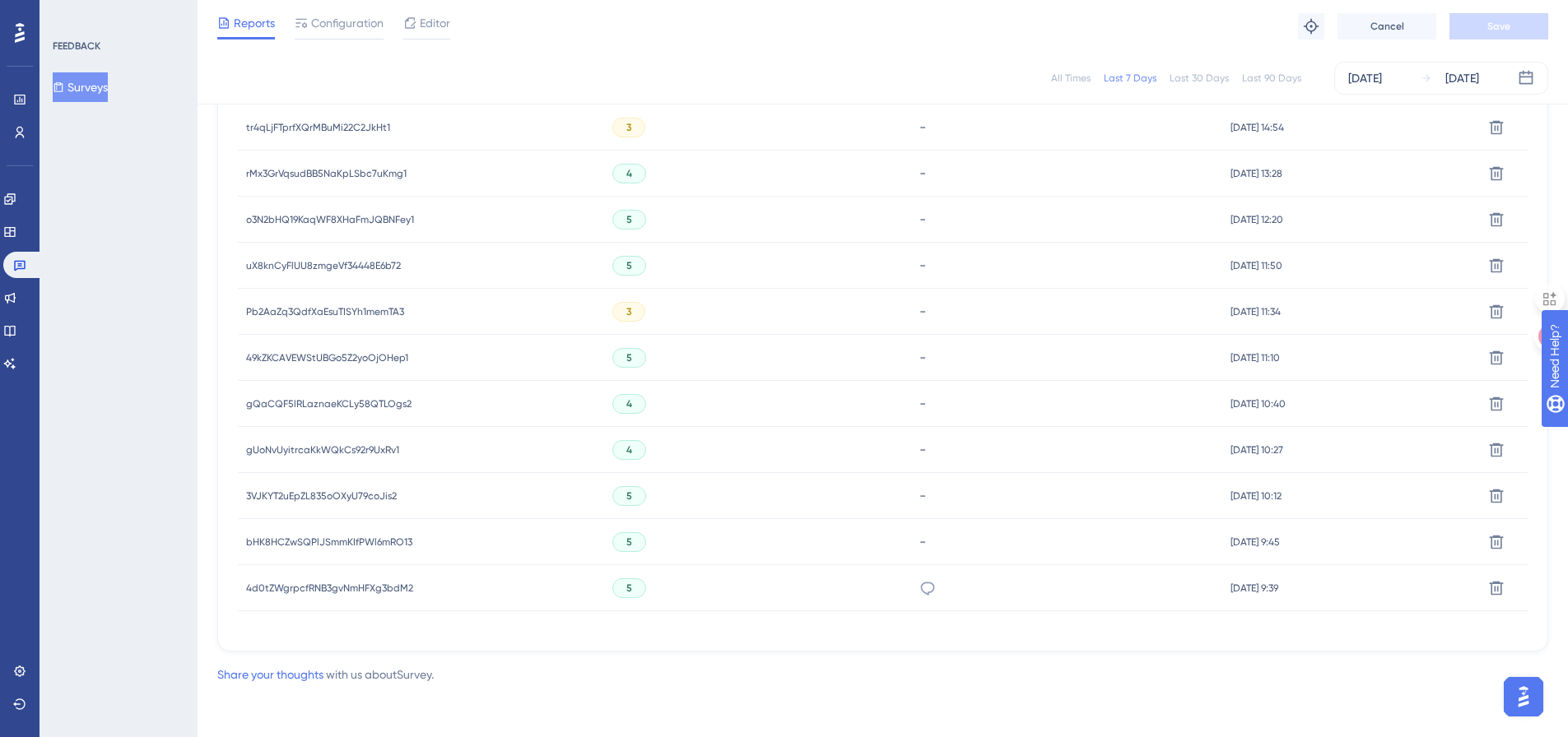
click at [307, 266] on span "uX8knCyFlUU8zmgeVf34448E6b72" at bounding box center [323, 265] width 155 height 13
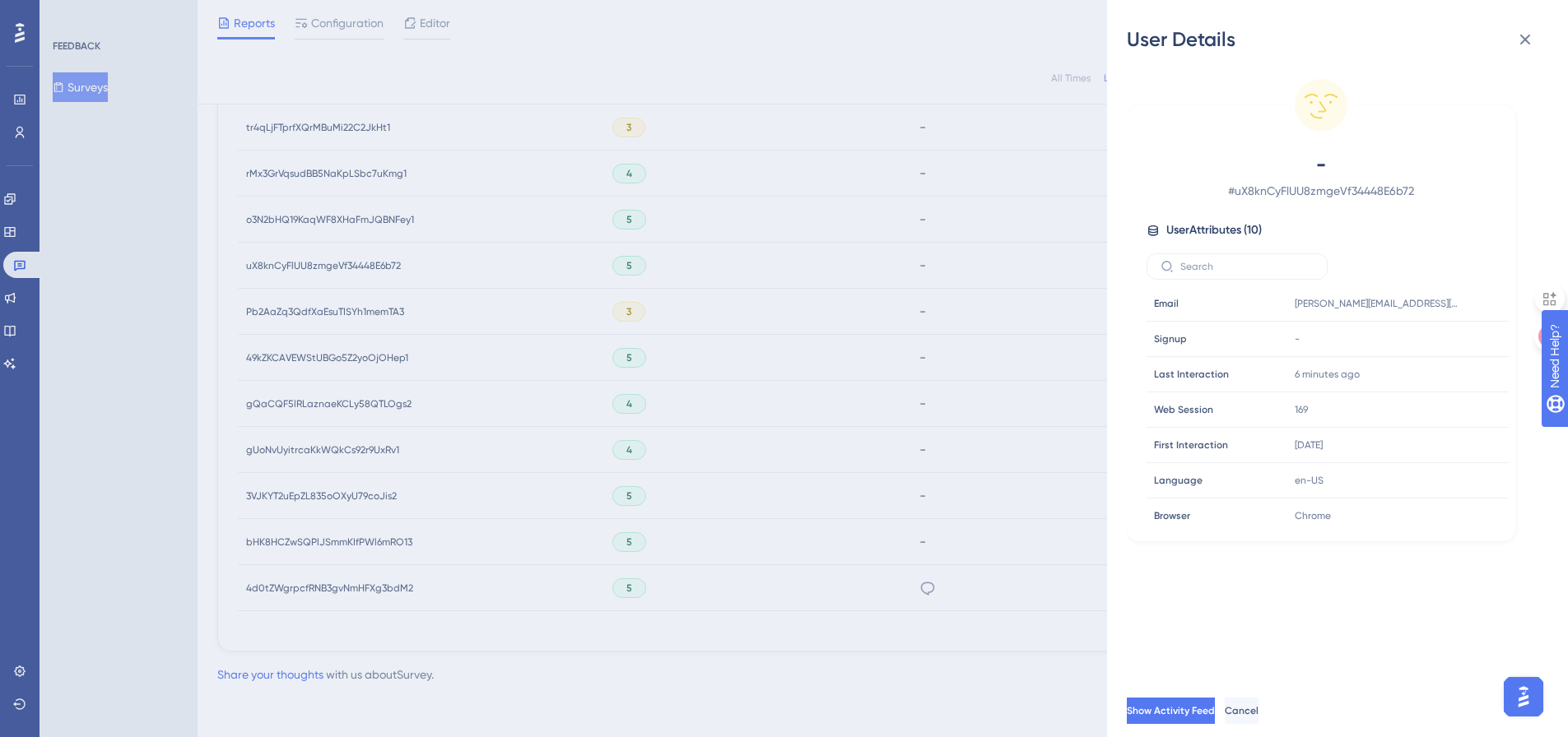
click at [310, 216] on div "User Details - # uX8knCyFlUU8zmgeVf34448E6b72 User Attributes ( 10 ) Email Emai…" at bounding box center [784, 368] width 1568 height 737
click at [310, 217] on div "User Details - # uX8knCyFlUU8zmgeVf34448E6b72 User Attributes ( 10 ) Email Emai…" at bounding box center [784, 368] width 1568 height 737
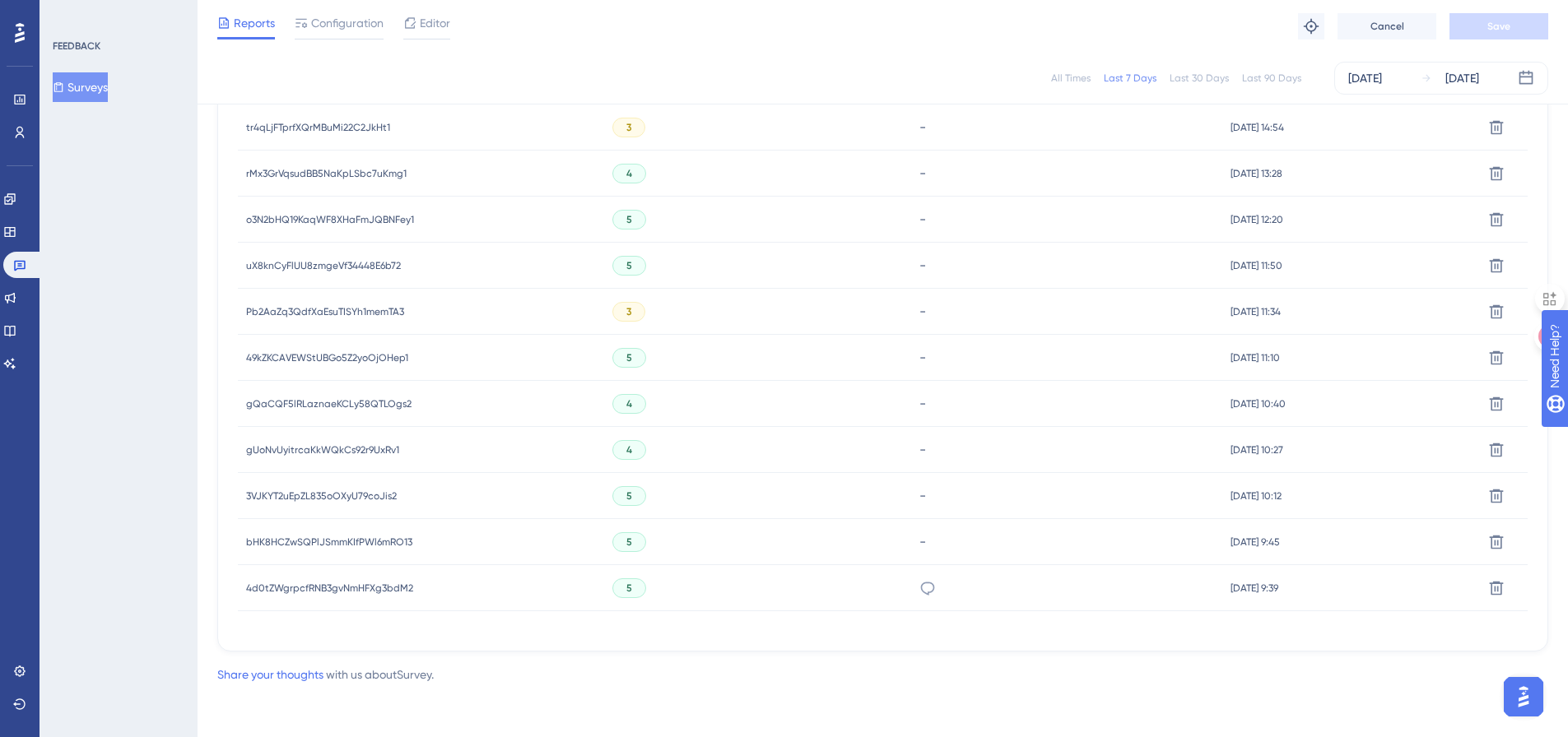
click at [295, 219] on span "o3N2bHQ19KaqWF8XHaFmJQBNFey1" at bounding box center [329, 219] width 168 height 13
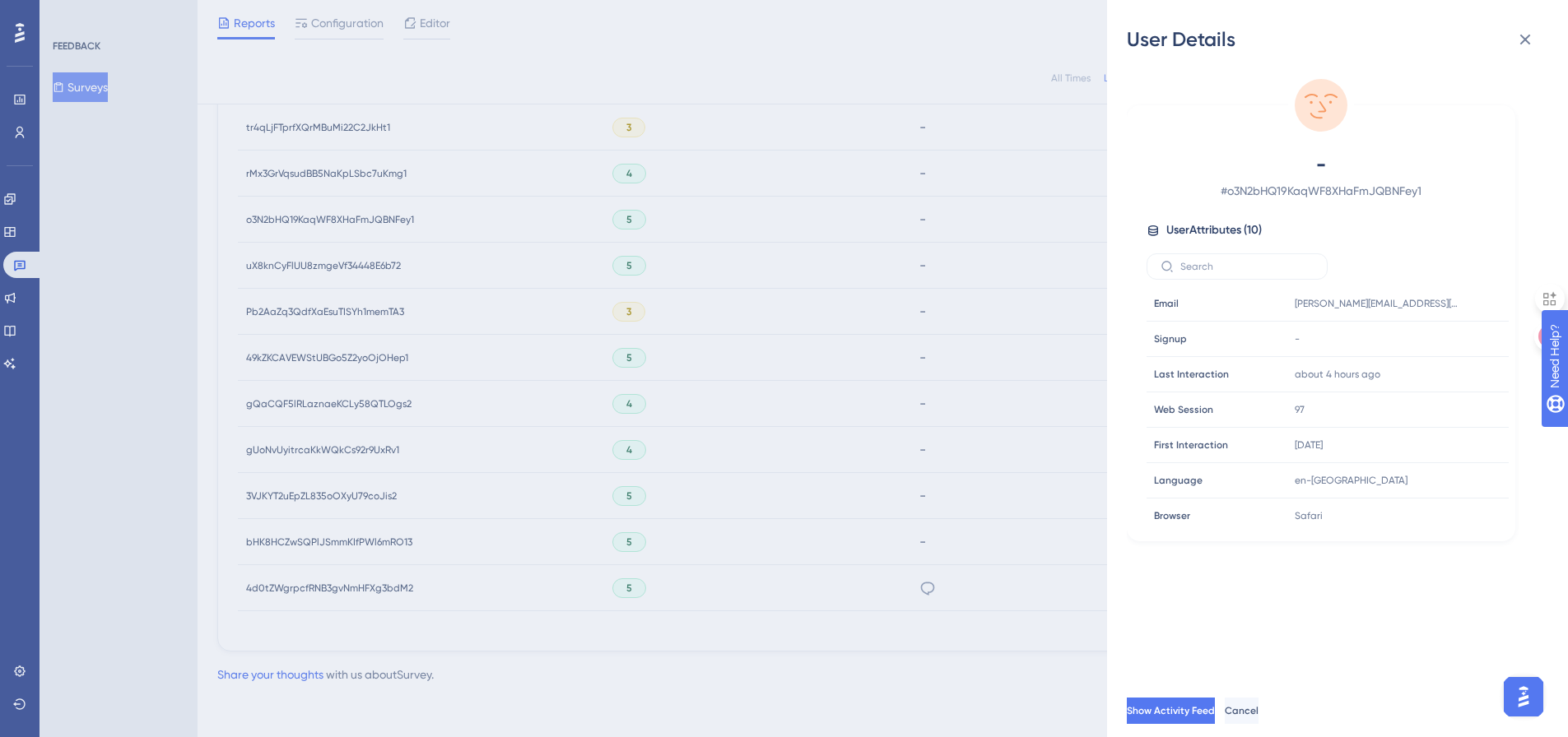
click at [311, 126] on div "User Details - # o3N2bHQ19KaqWF8XHaFmJQBNFey1 User Attributes ( 10 ) Email Emai…" at bounding box center [784, 368] width 1568 height 737
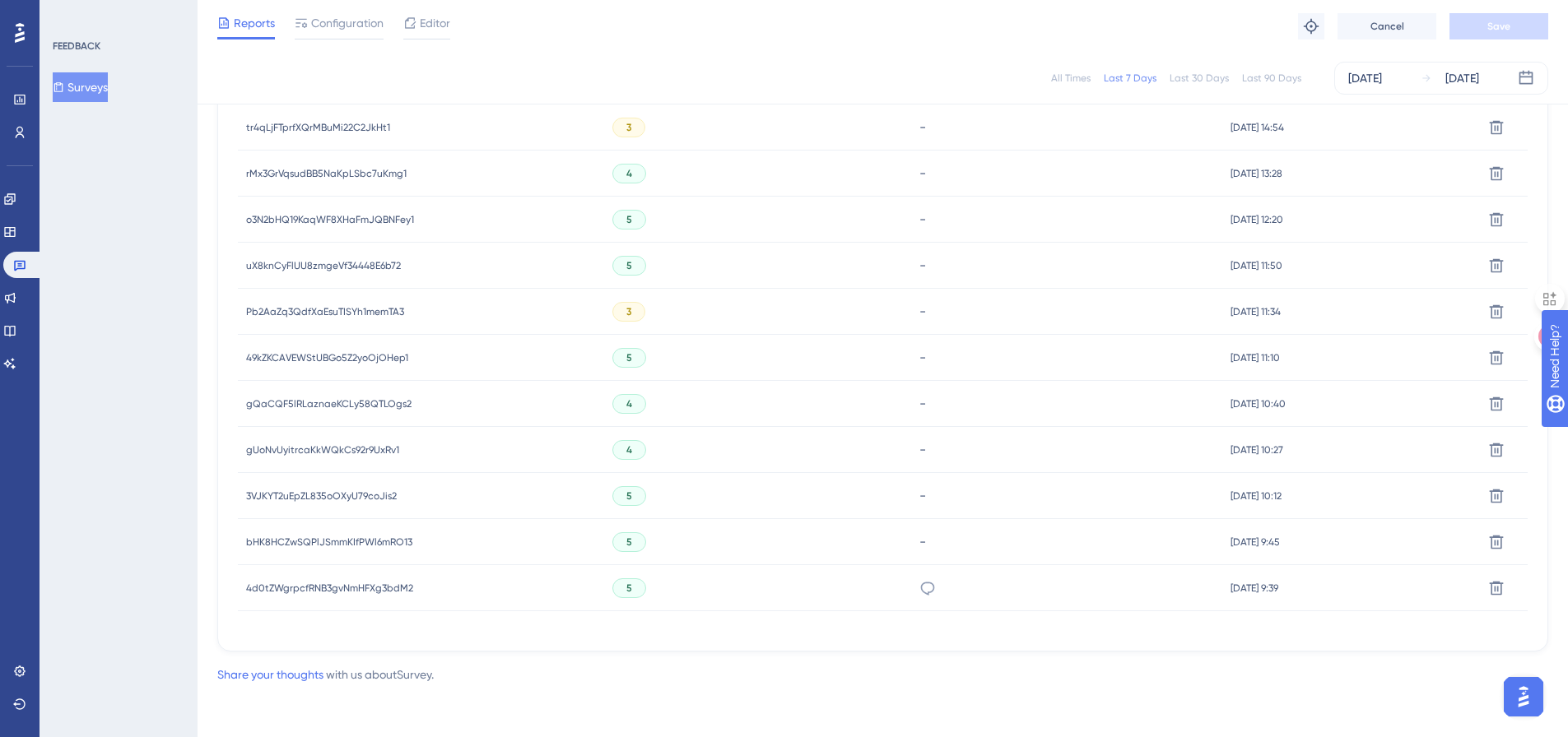
click at [311, 126] on span "tr4qLjFTprfXQrMBuMi22C2JkHt1" at bounding box center [317, 127] width 144 height 13
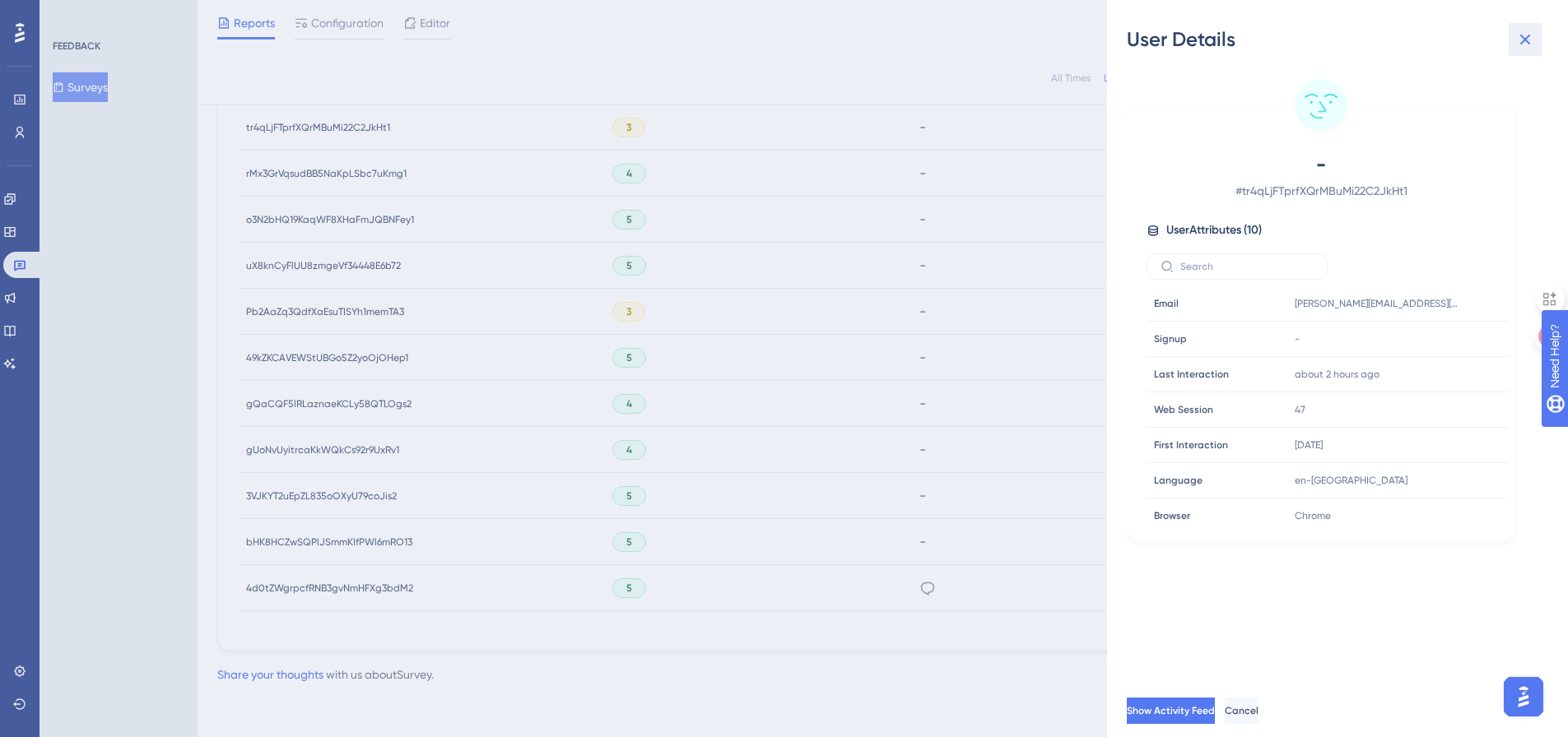
click at [1531, 38] on icon at bounding box center [1525, 39] width 20 height 20
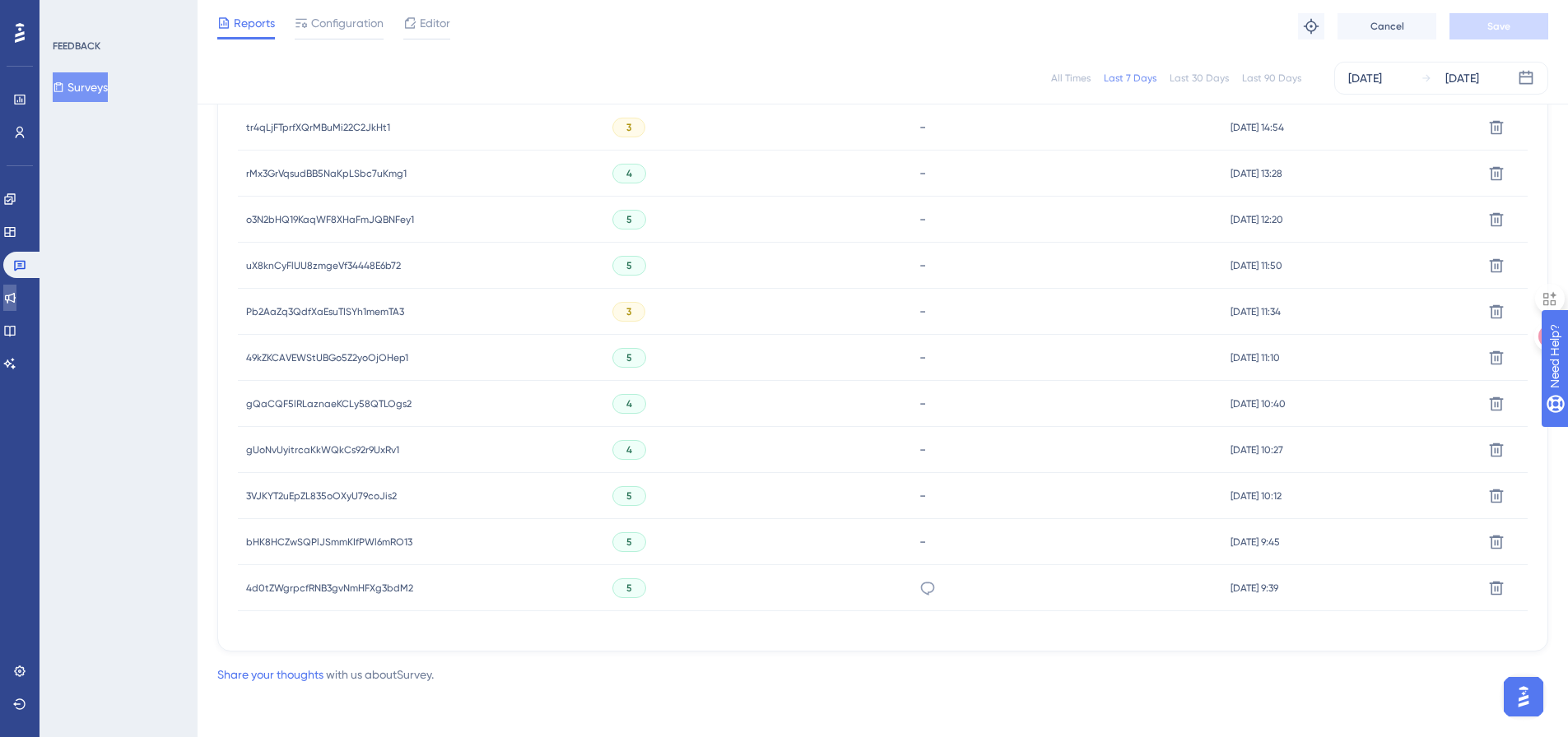
click at [15, 301] on icon at bounding box center [10, 298] width 10 height 10
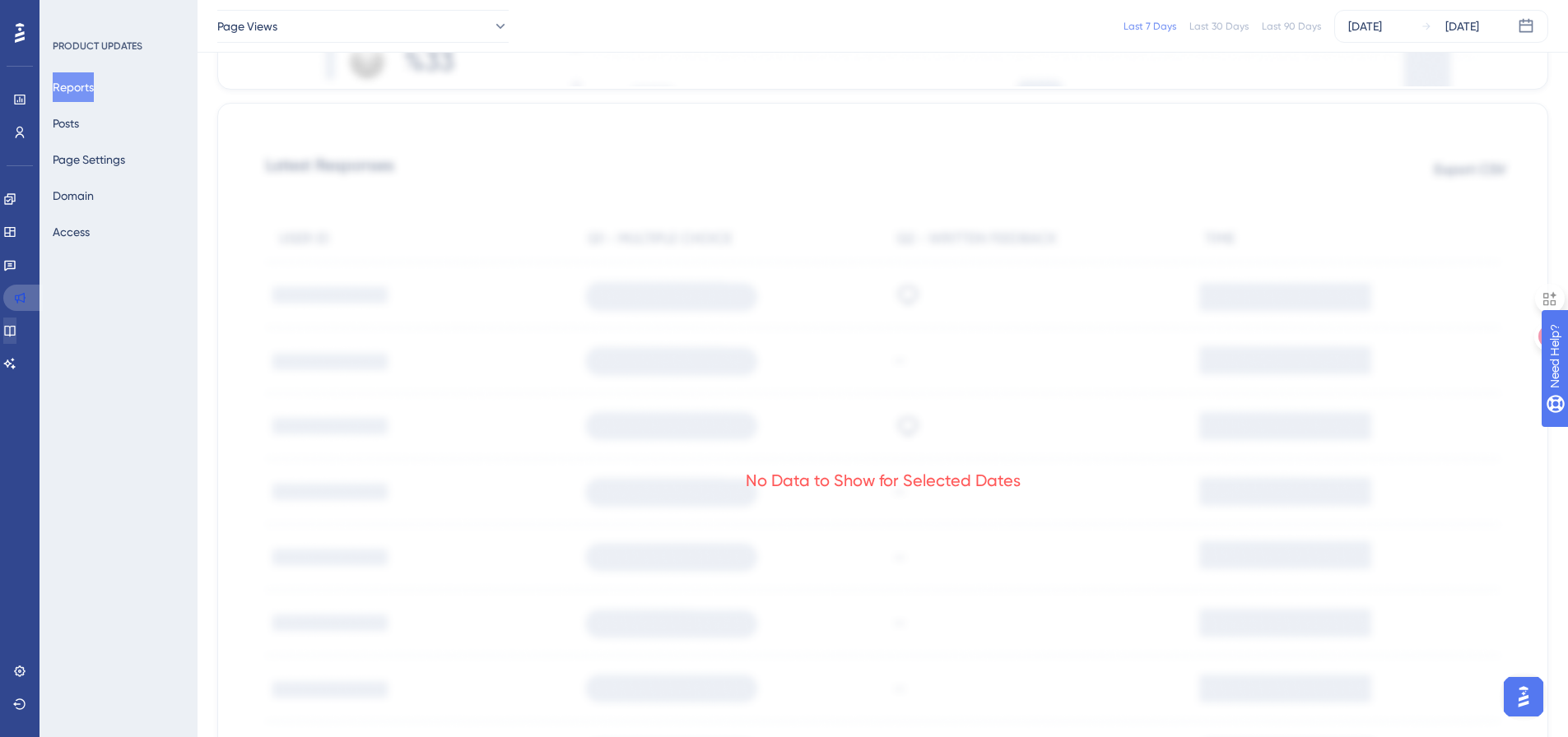
drag, startPoint x: 11, startPoint y: 294, endPoint x: 15, endPoint y: 325, distance: 31.3
click at [11, 294] on link at bounding box center [23, 298] width 40 height 27
click at [76, 114] on button "Posts" at bounding box center [65, 123] width 27 height 29
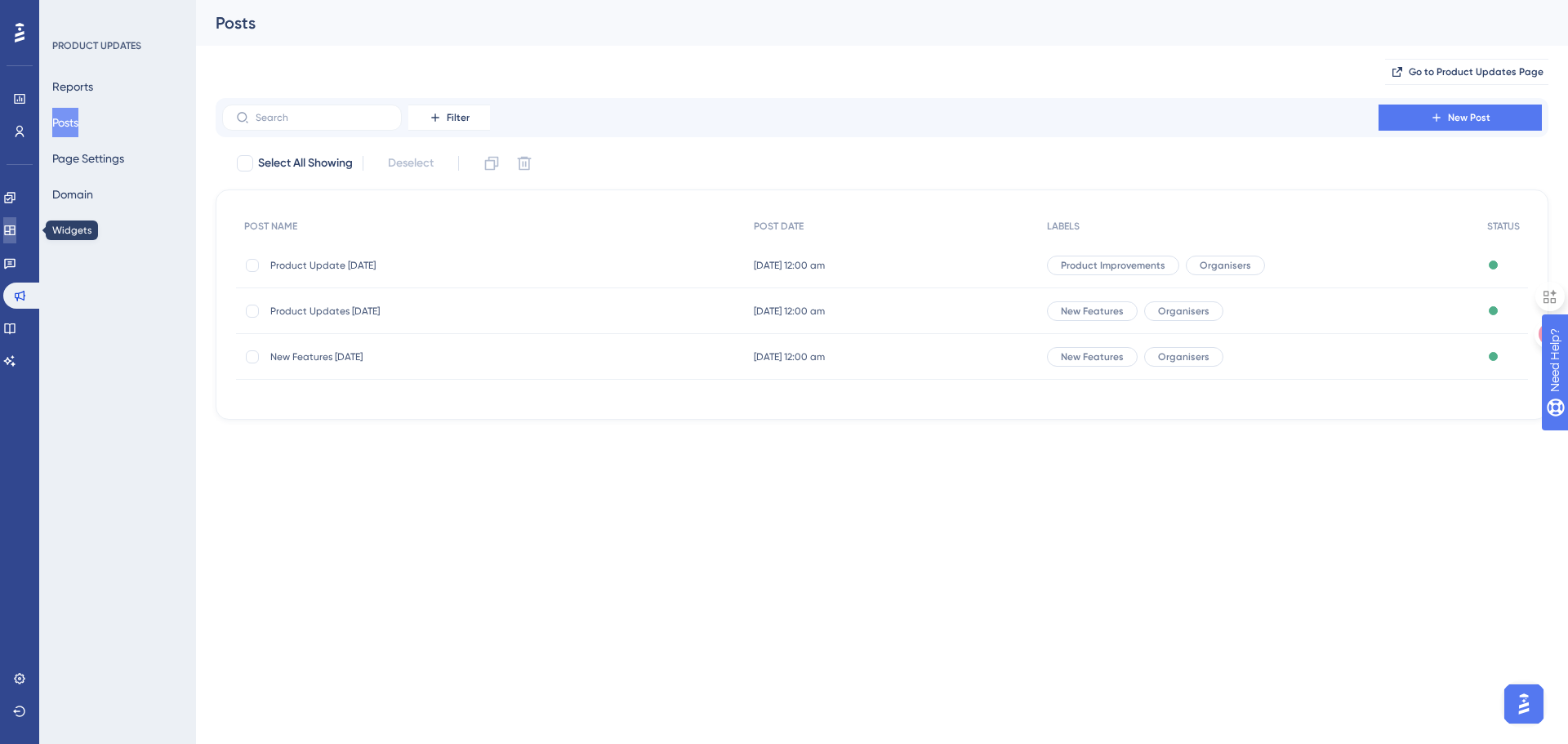
click at [16, 229] on icon at bounding box center [9, 230] width 13 height 13
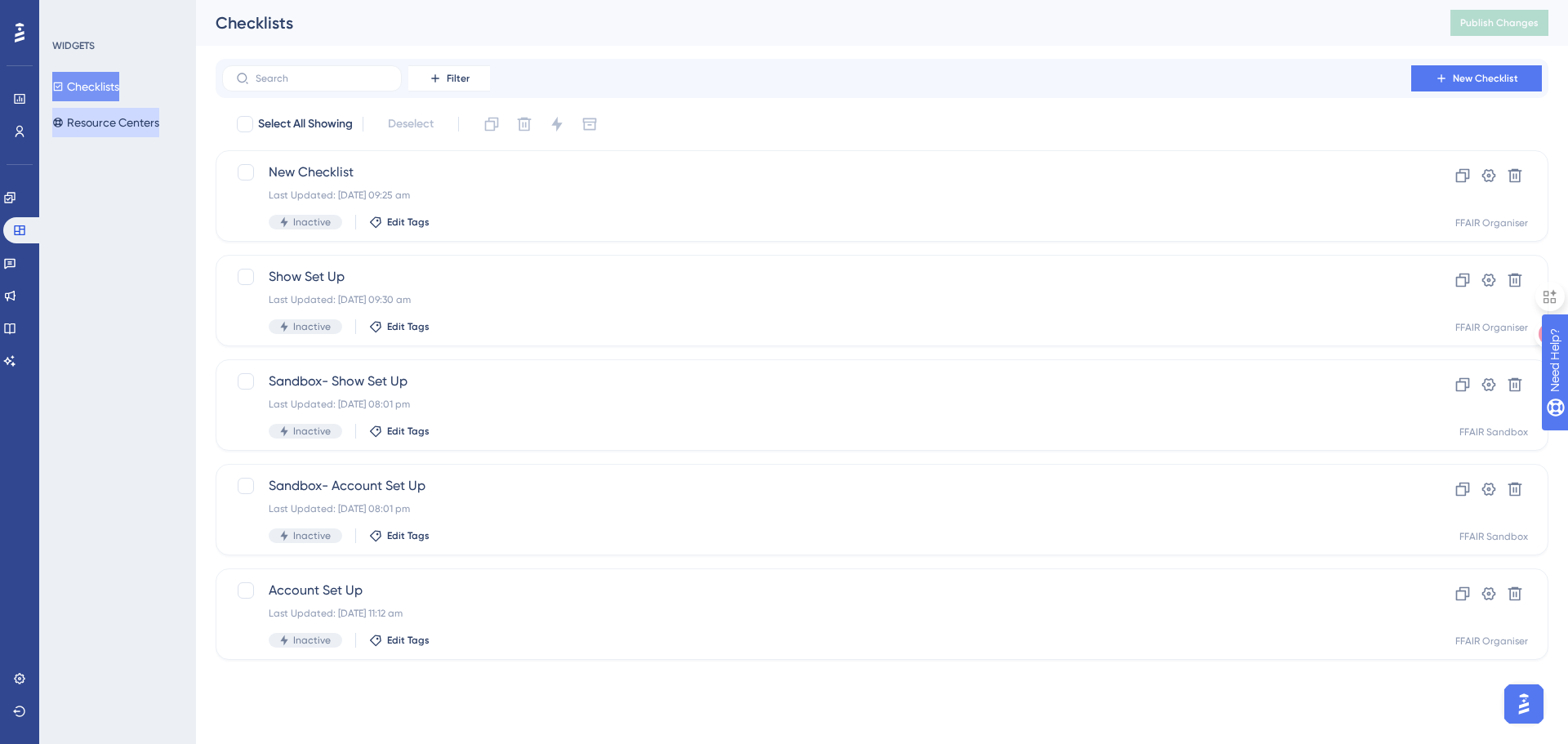
click at [79, 122] on button "Resource Centers" at bounding box center [105, 122] width 107 height 29
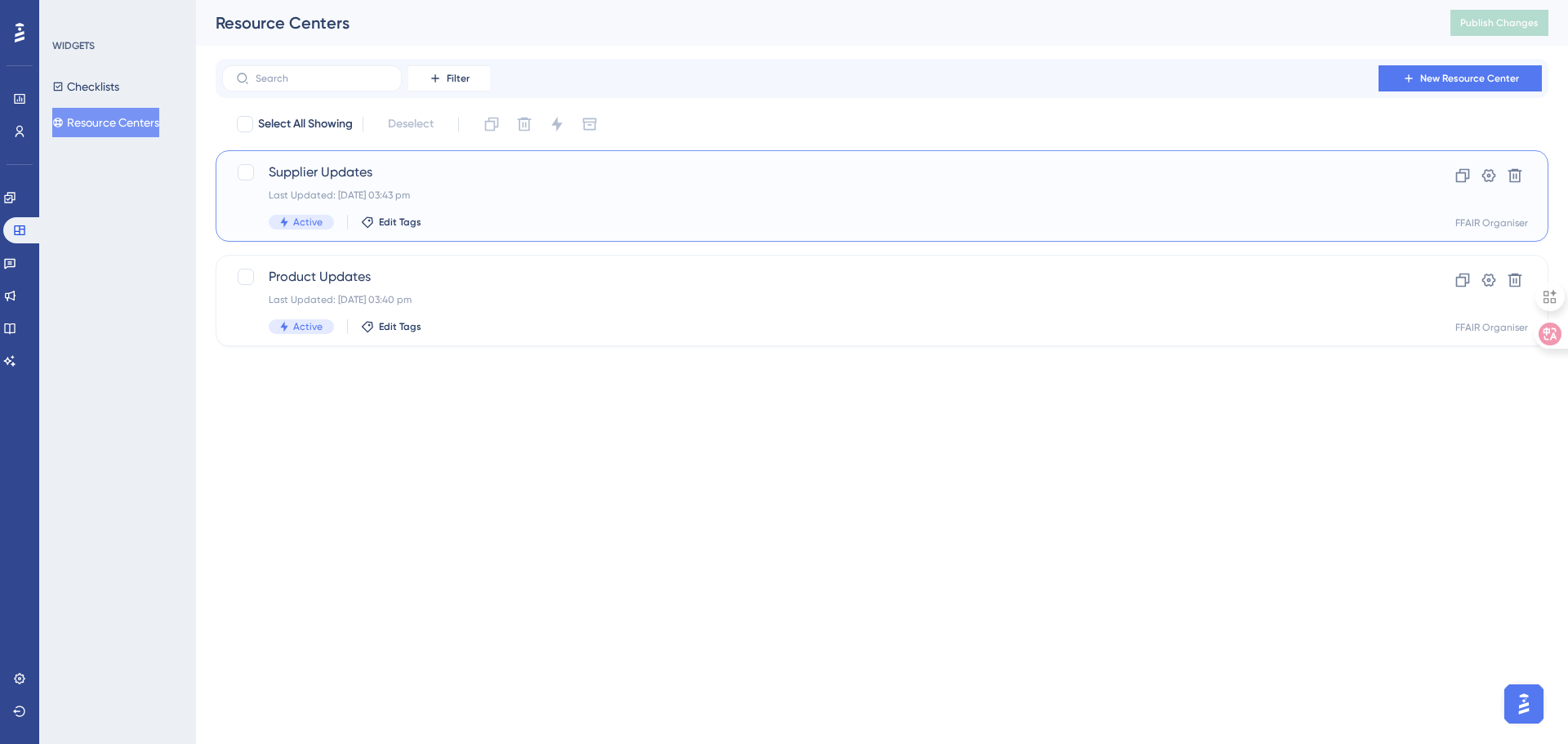
click at [500, 181] on span "Supplier Updates" at bounding box center [817, 171] width 1096 height 20
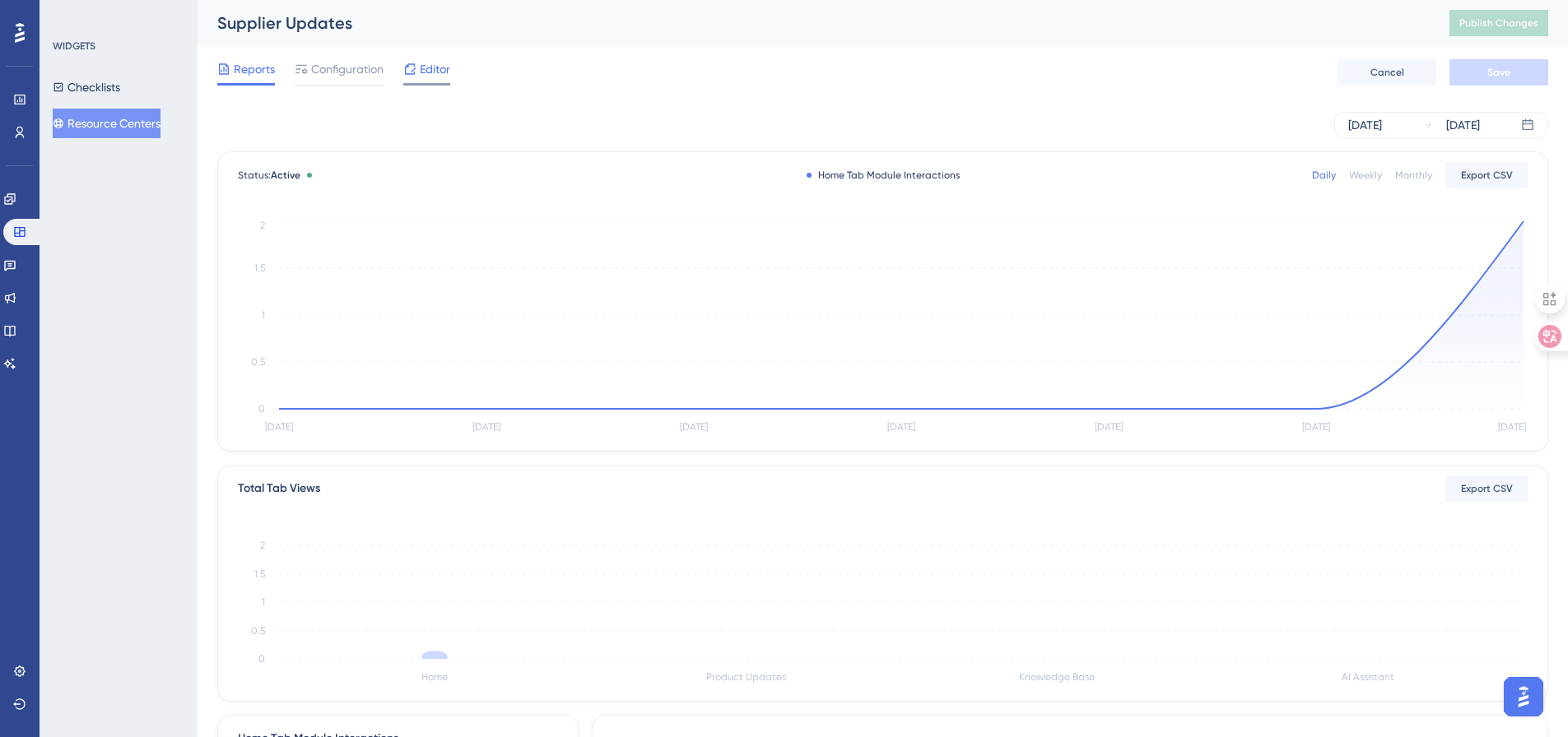
click at [436, 77] on span "Editor" at bounding box center [434, 69] width 30 height 20
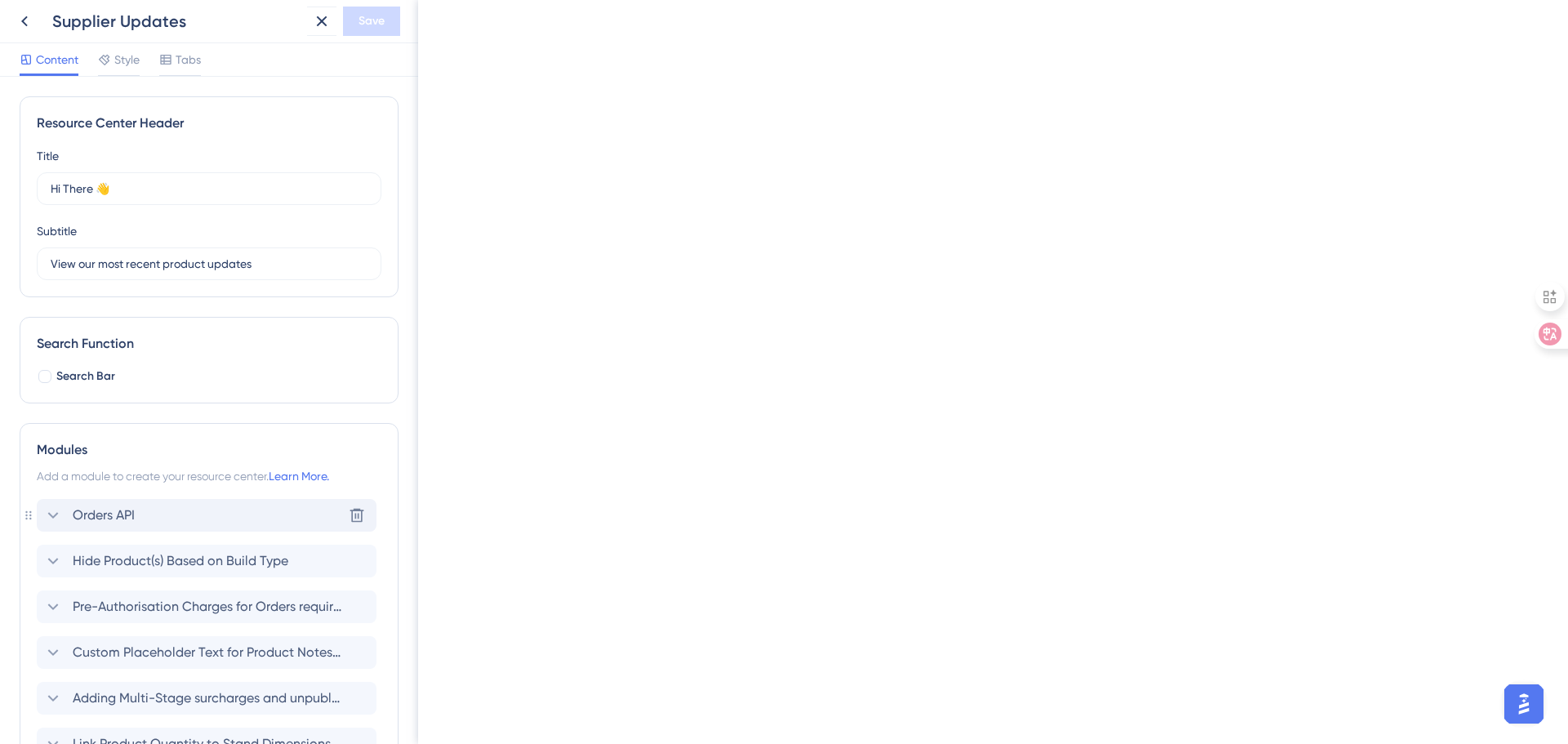
scroll to position [82, 0]
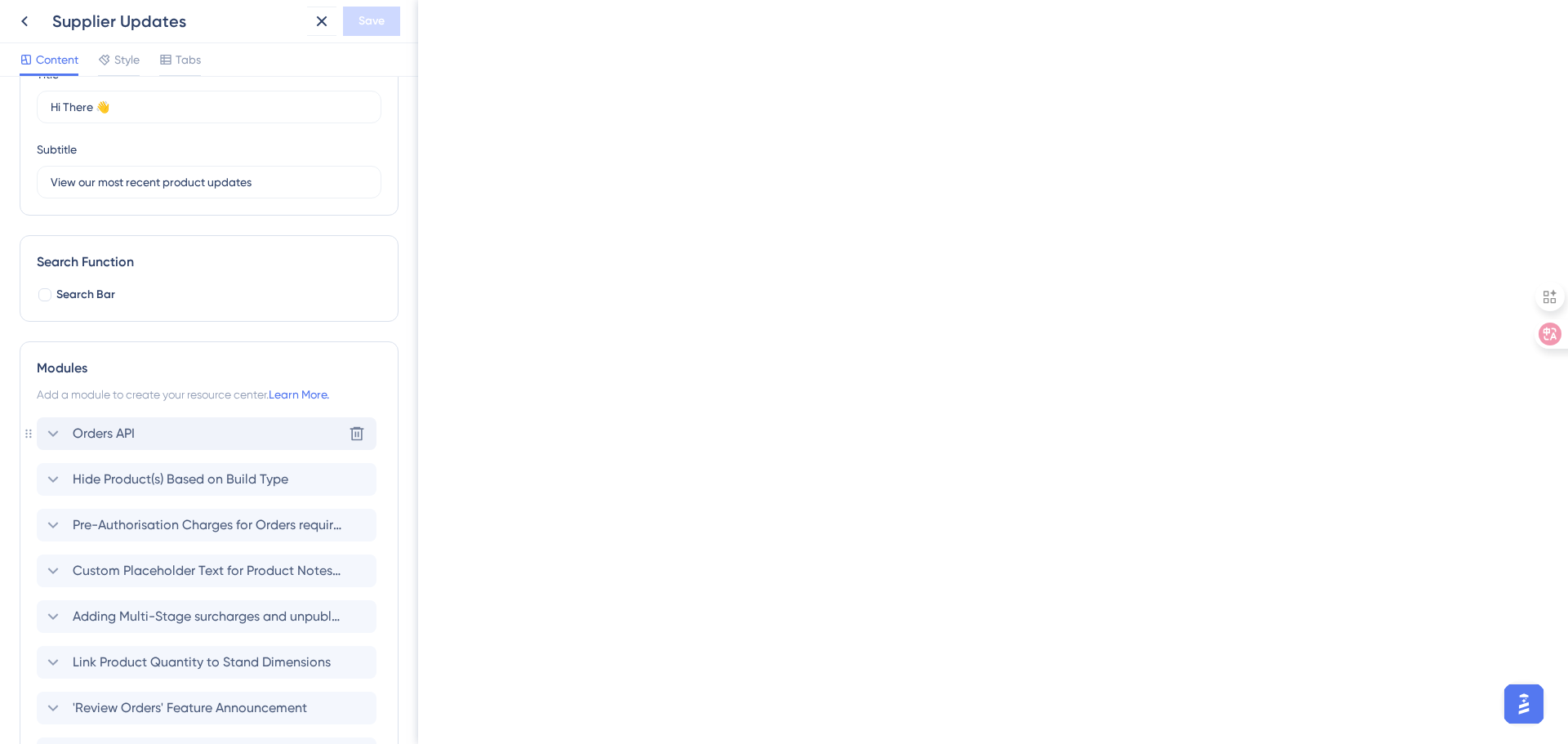
click at [89, 436] on span "Orders API" at bounding box center [103, 433] width 62 height 20
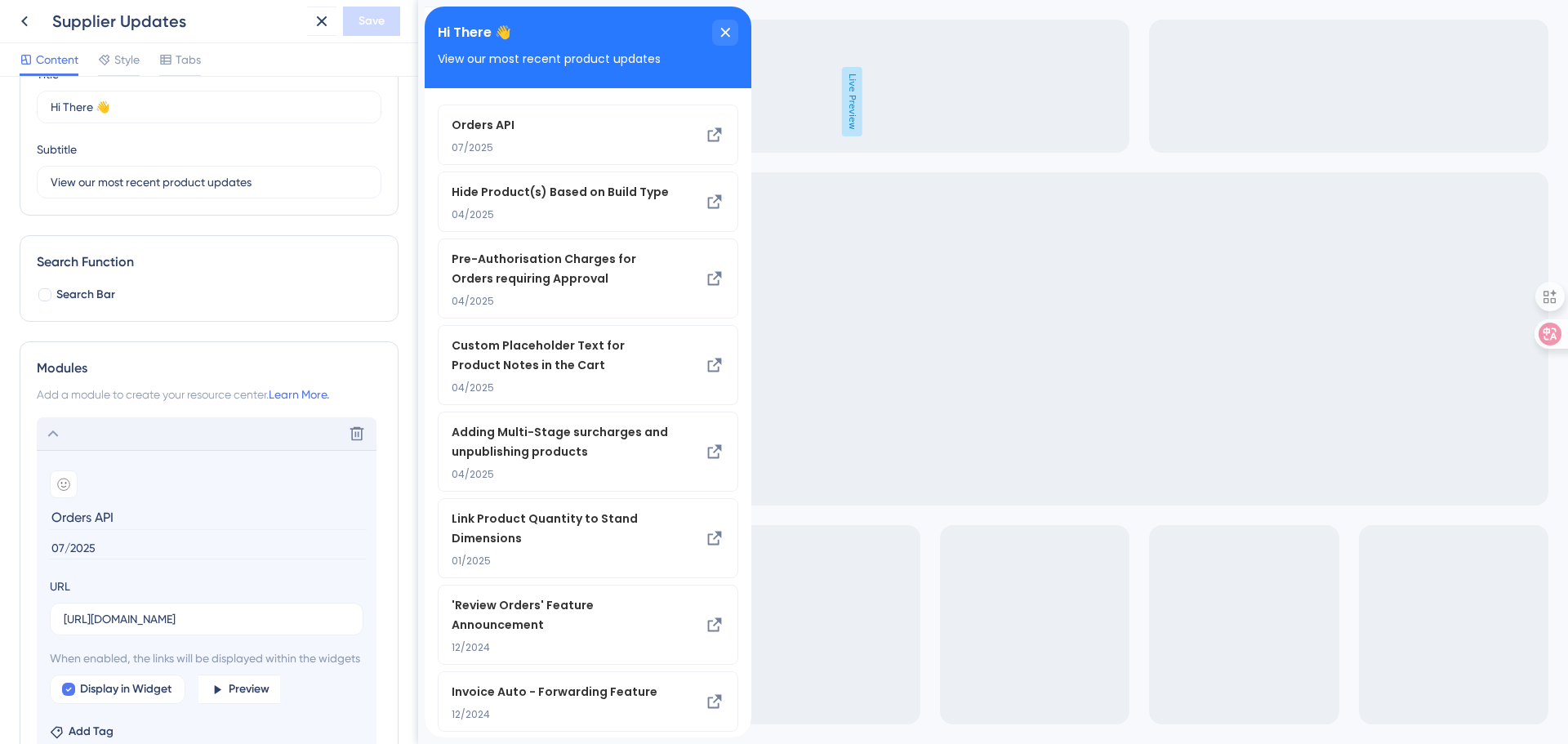
scroll to position [0, 0]
click at [65, 548] on input "07/2025" at bounding box center [207, 549] width 317 height 22
click at [64, 552] on input "07/2025" at bounding box center [207, 549] width 317 height 22
click at [61, 540] on input "07/2025" at bounding box center [207, 549] width 317 height 22
type input "04/2025"
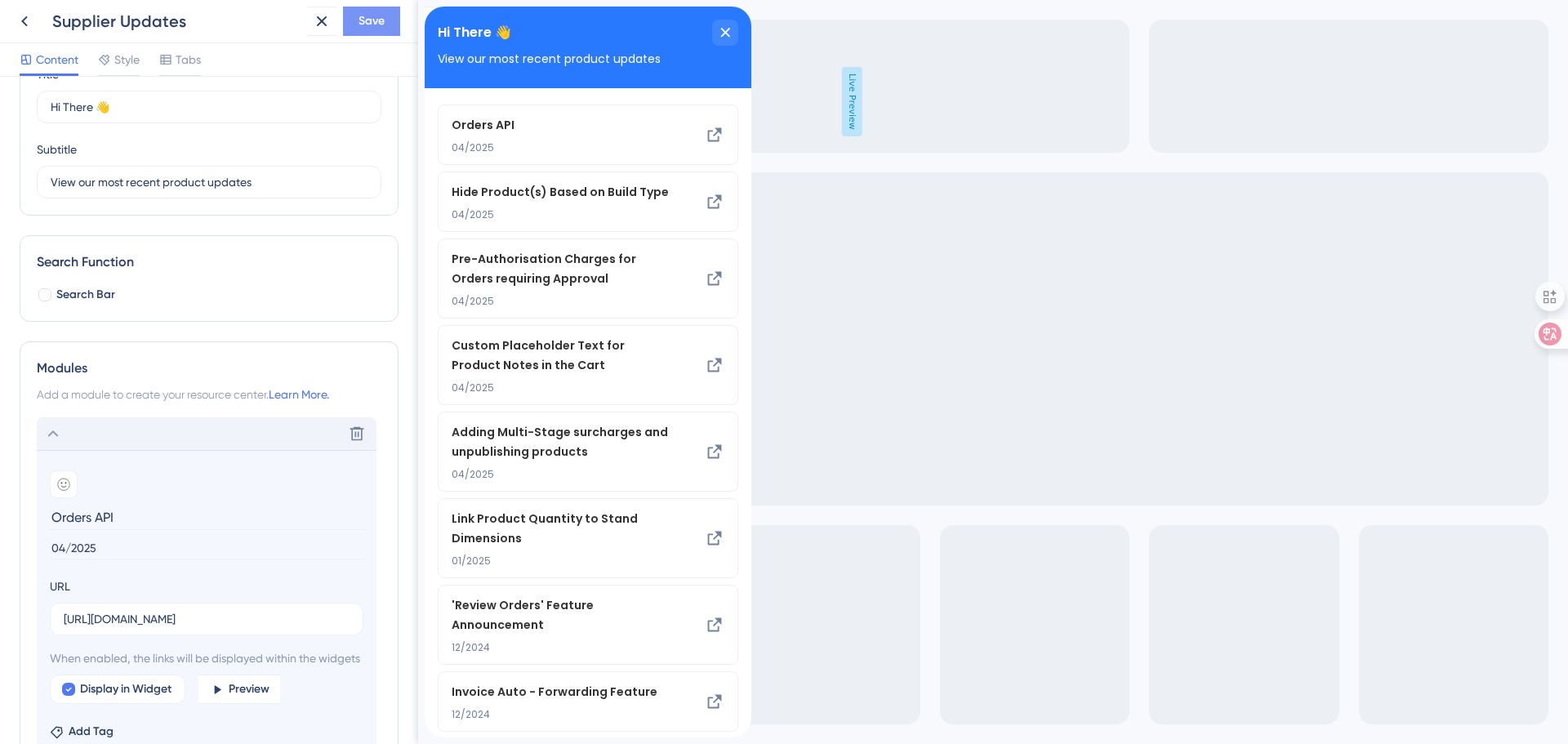
click at [366, 10] on button "Save" at bounding box center [371, 21] width 57 height 29
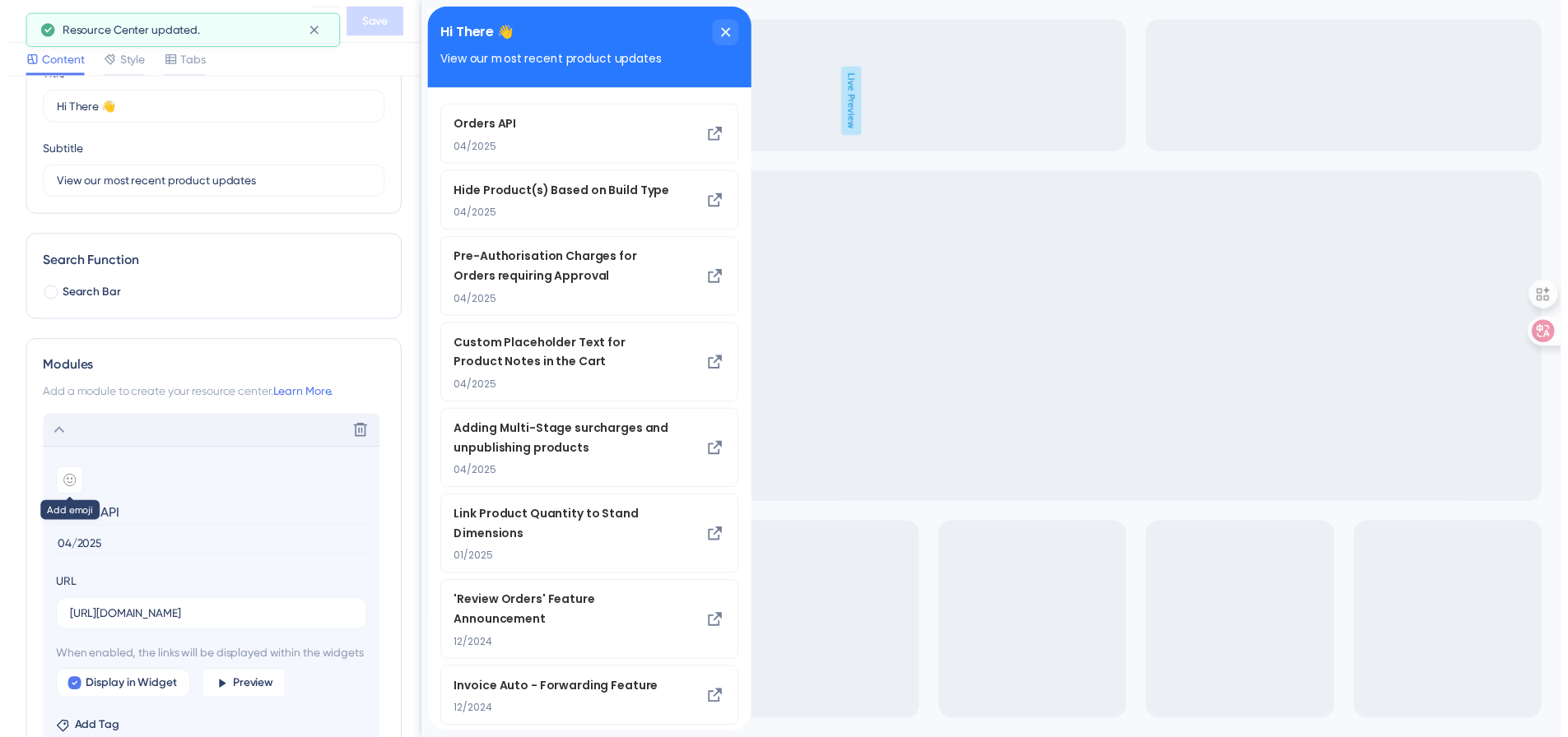
scroll to position [164, 0]
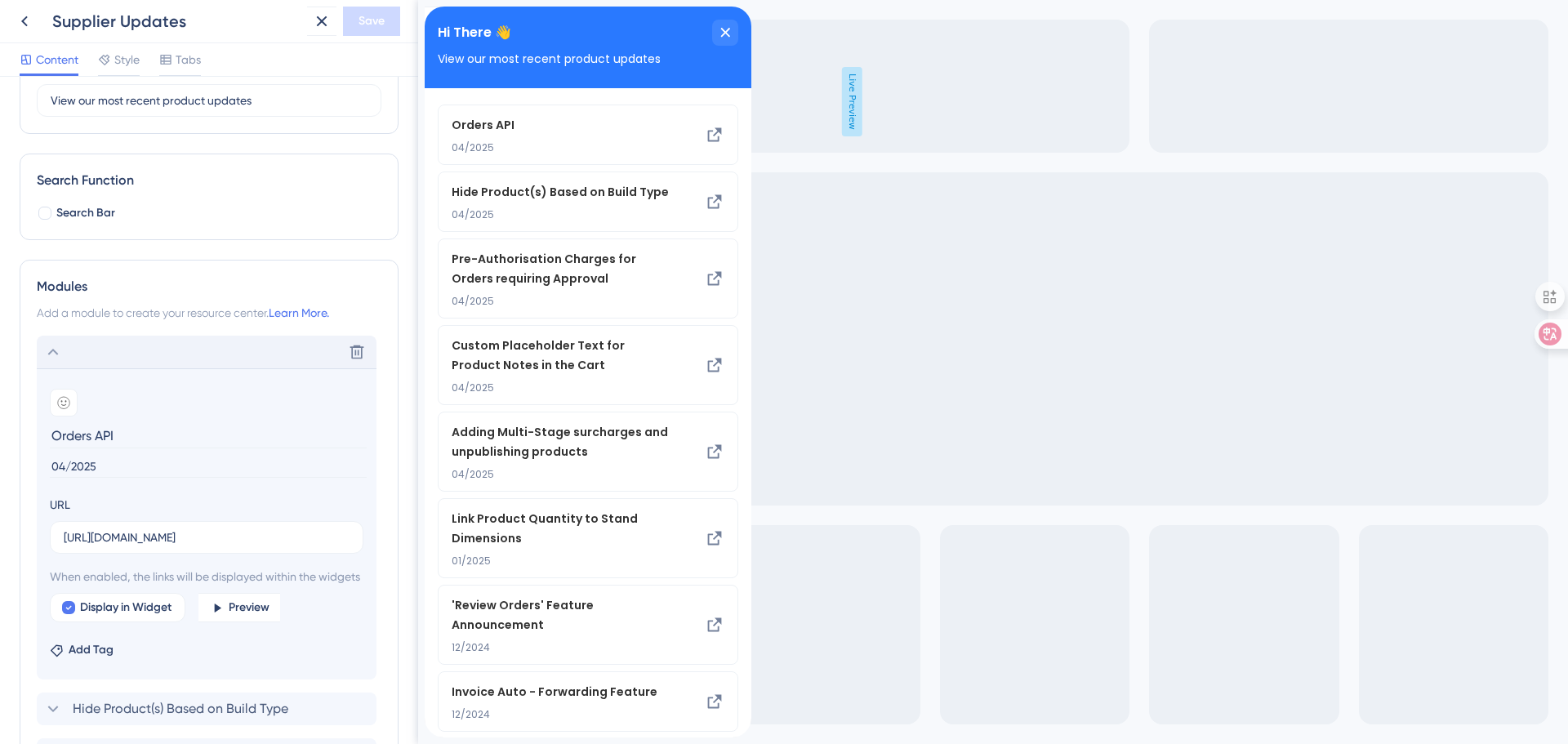
click at [86, 355] on div "Delete" at bounding box center [207, 352] width 340 height 32
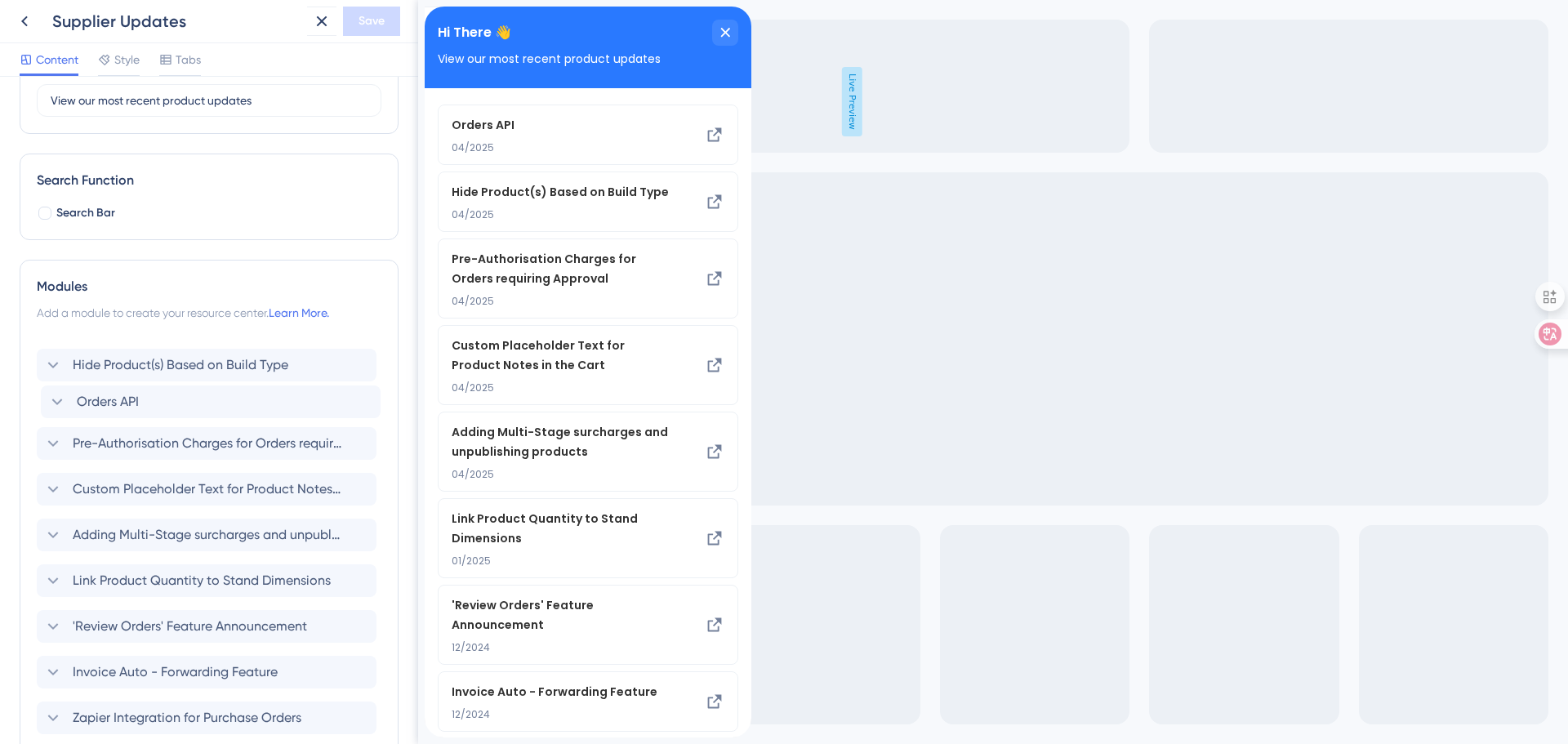
drag, startPoint x: 39, startPoint y: 353, endPoint x: 43, endPoint y: 408, distance: 55.1
click at [43, 408] on div "Orders API Hide Product(s) Based on Build Type Pre-Authorisation Charges for Or…" at bounding box center [209, 534] width 345 height 398
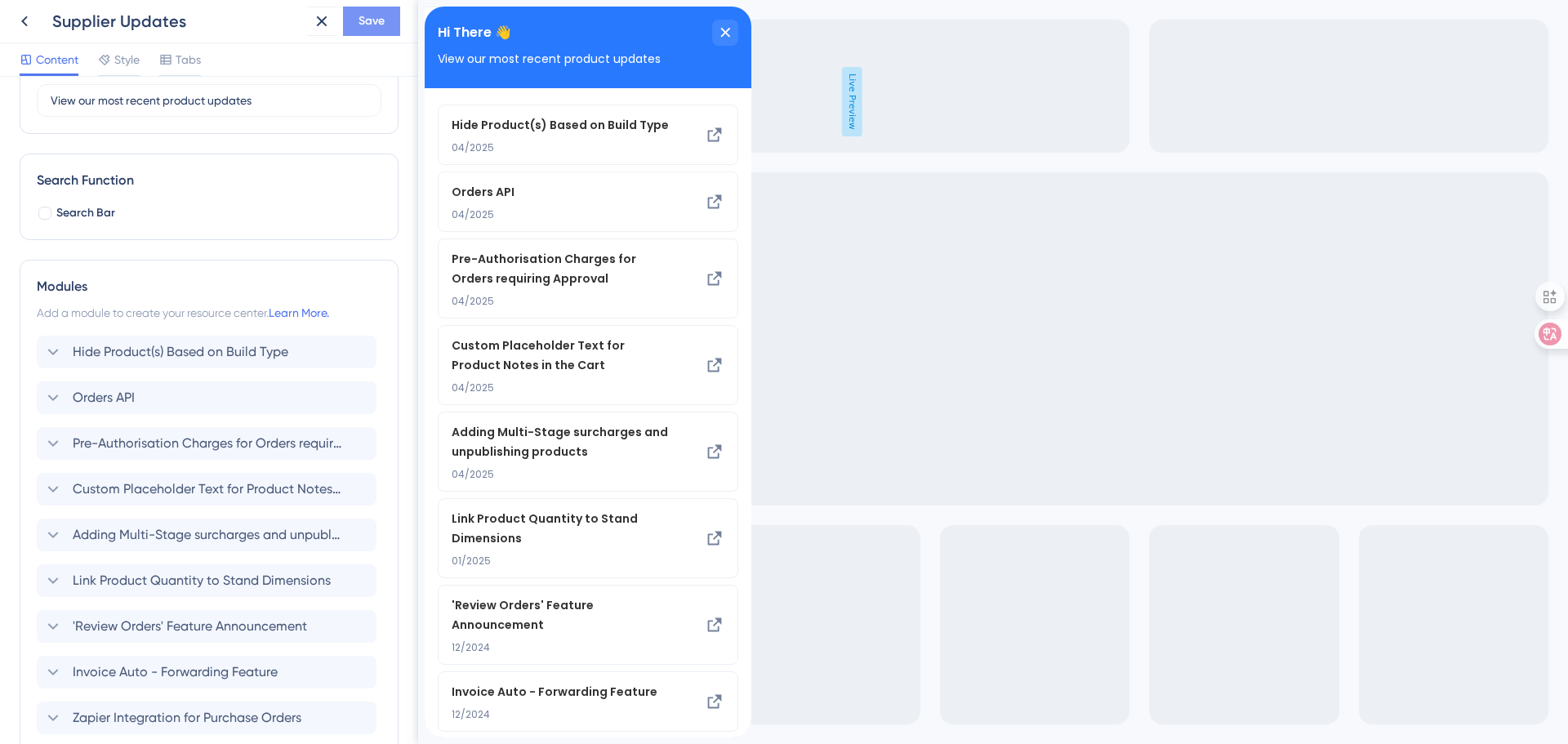
click at [382, 21] on span "Save" at bounding box center [371, 20] width 26 height 20
click at [731, 26] on div "close resource center" at bounding box center [725, 32] width 26 height 26
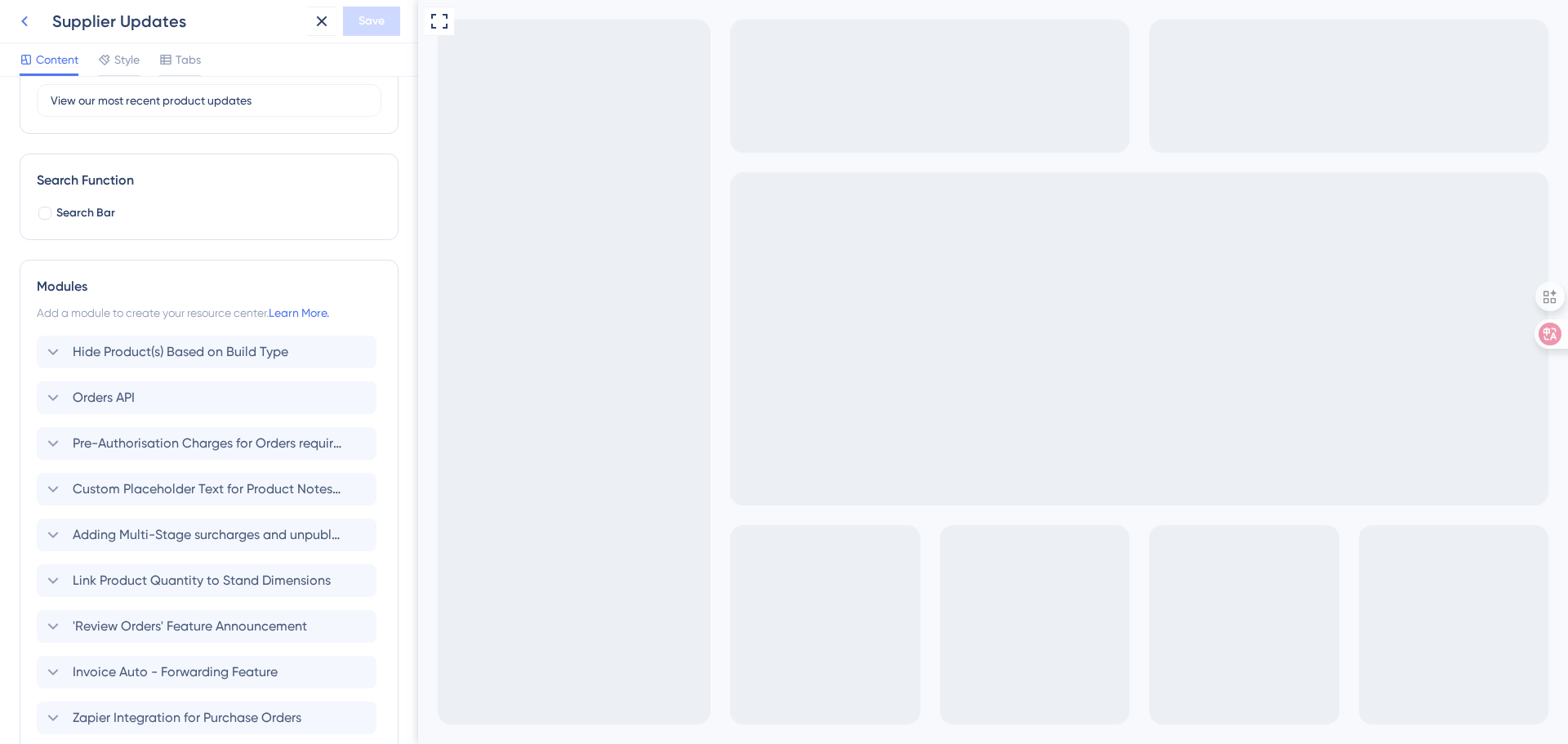
click at [18, 15] on icon at bounding box center [24, 20] width 20 height 20
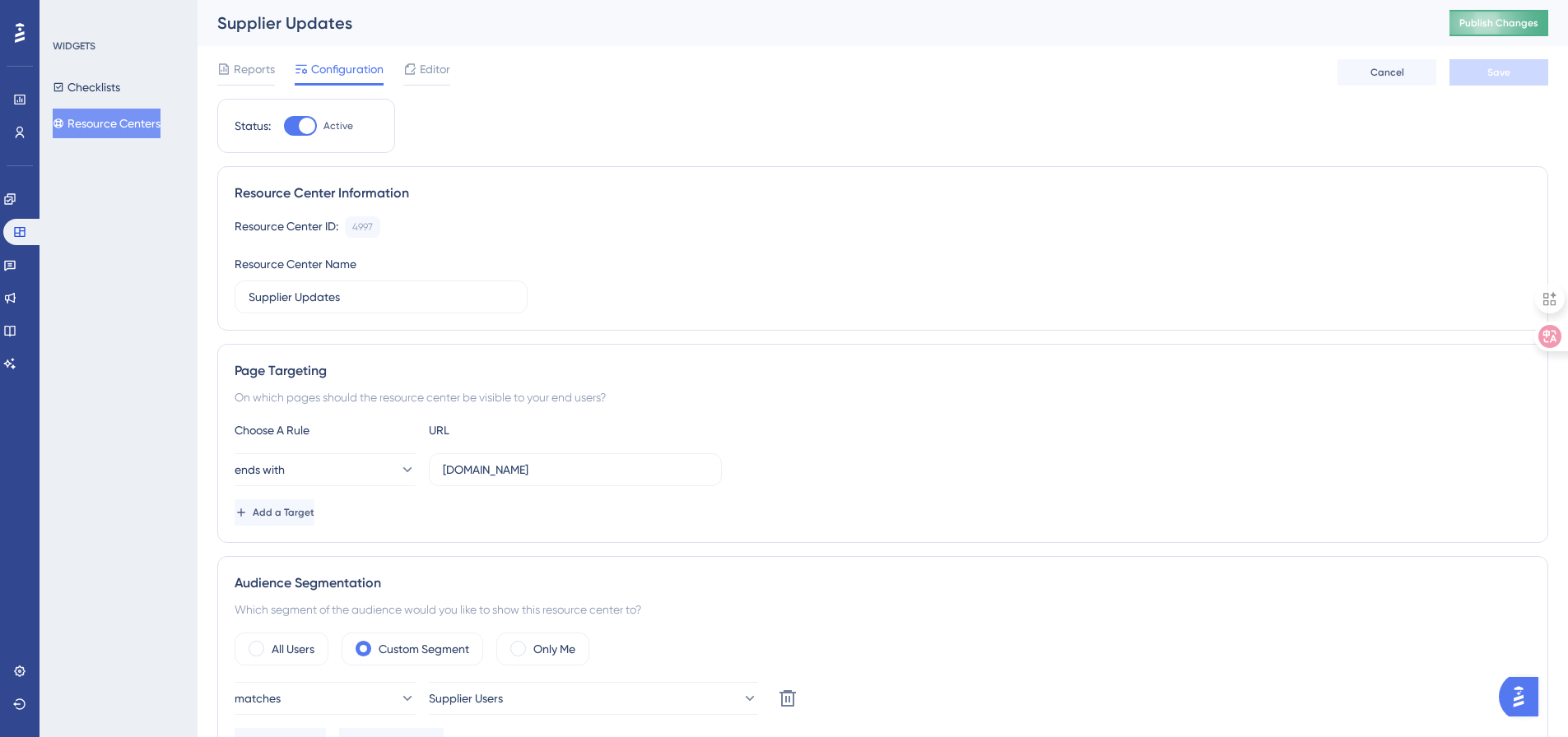
click at [1520, 19] on span "Publish Changes" at bounding box center [1499, 22] width 79 height 13
